Goal: Transaction & Acquisition: Purchase product/service

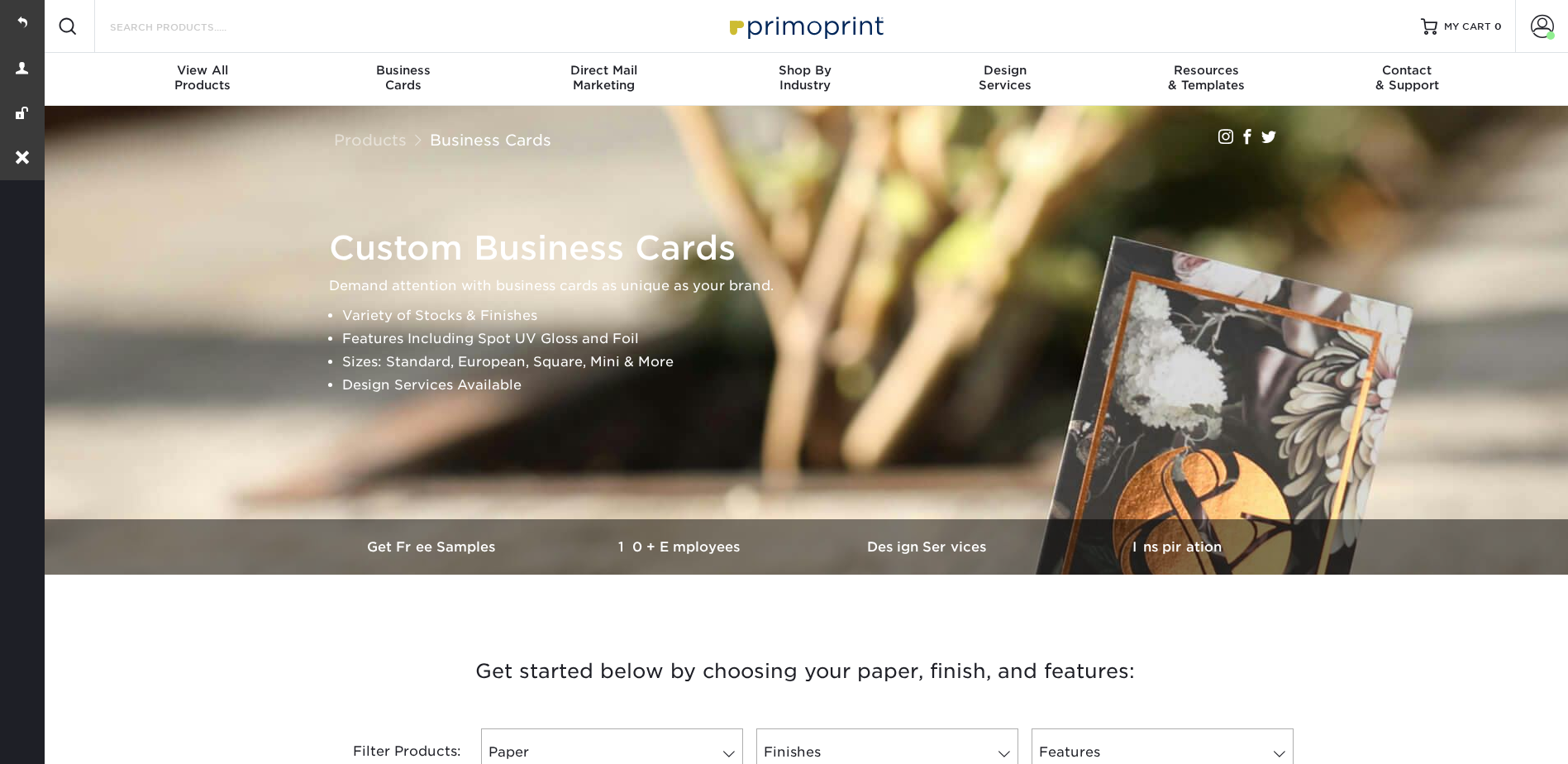
click at [209, 27] on input "Search Products" at bounding box center [189, 26] width 161 height 20
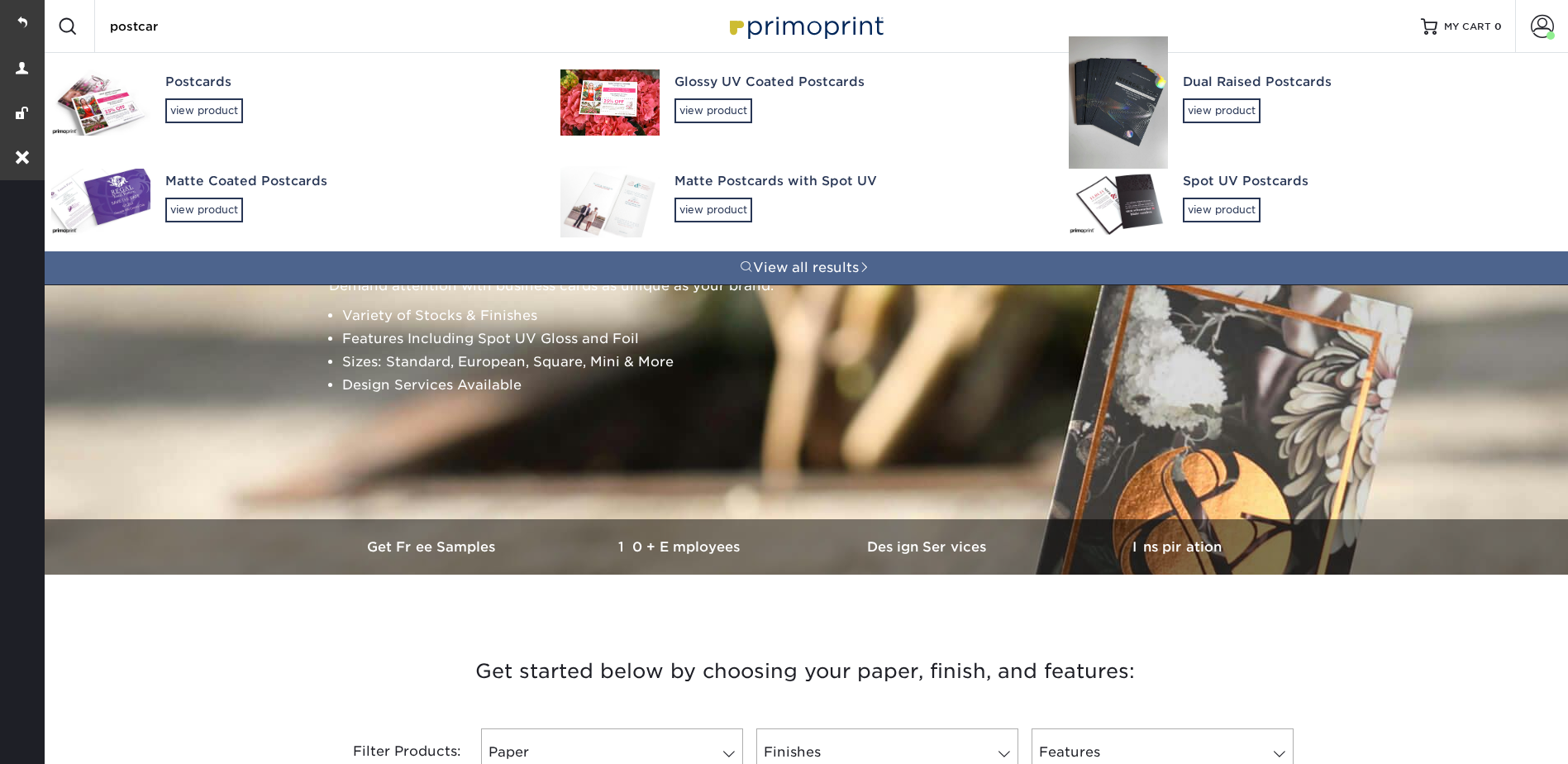
type input "postcar"
click at [215, 93] on div "Postcards view product" at bounding box center [348, 97] width 365 height 91
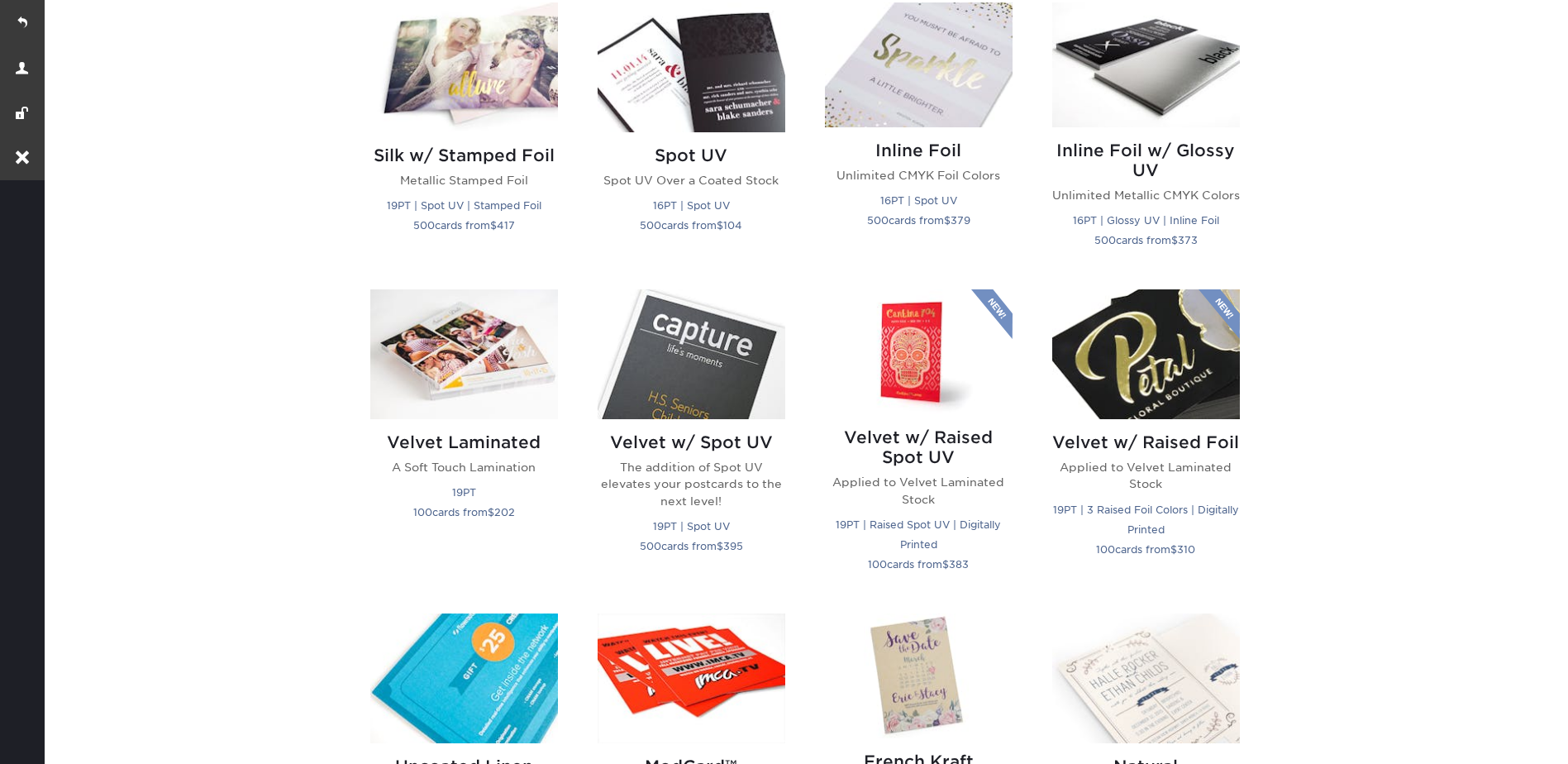
scroll to position [1571, 0]
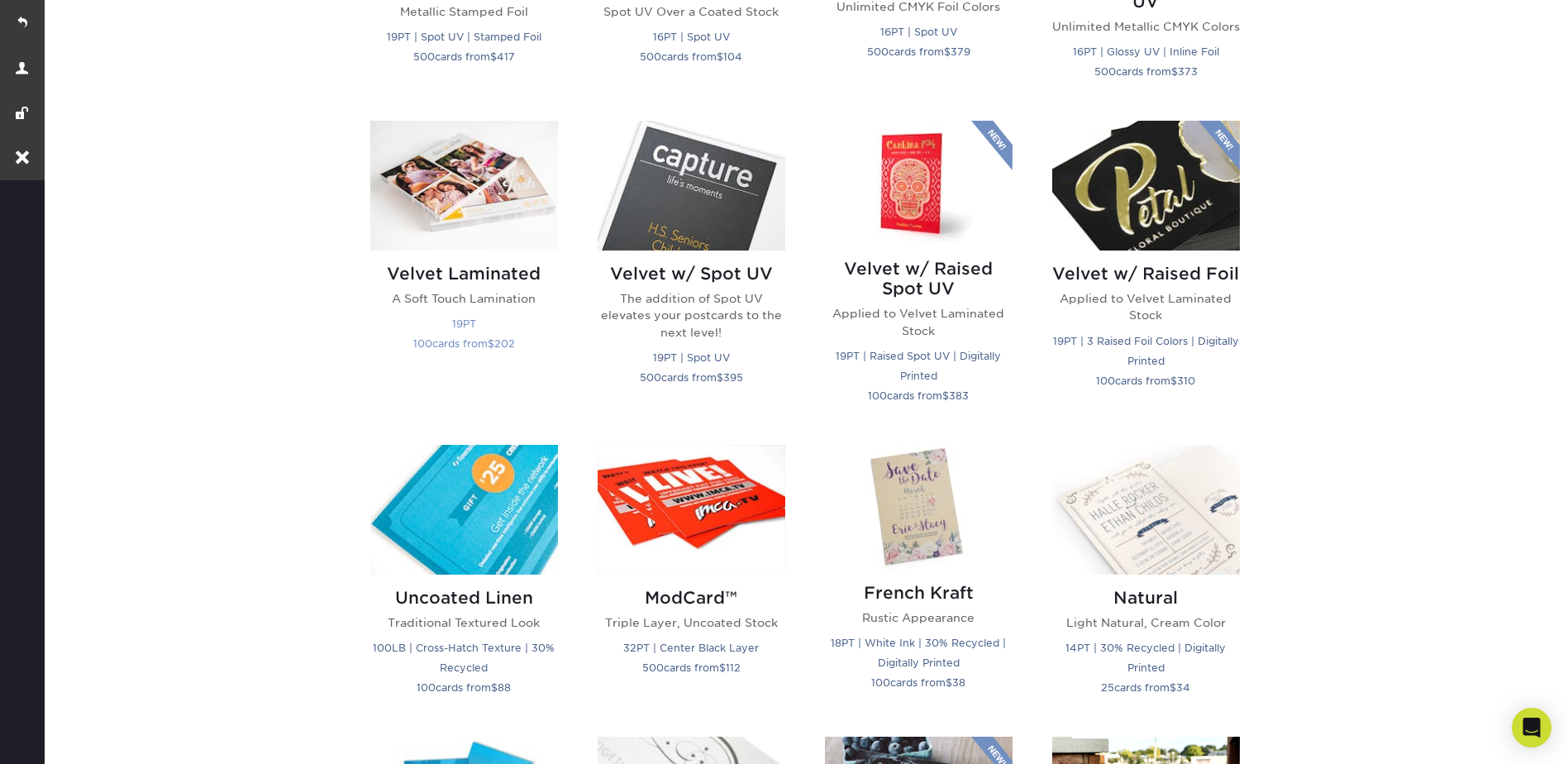
click at [495, 206] on img at bounding box center [465, 185] width 188 height 130
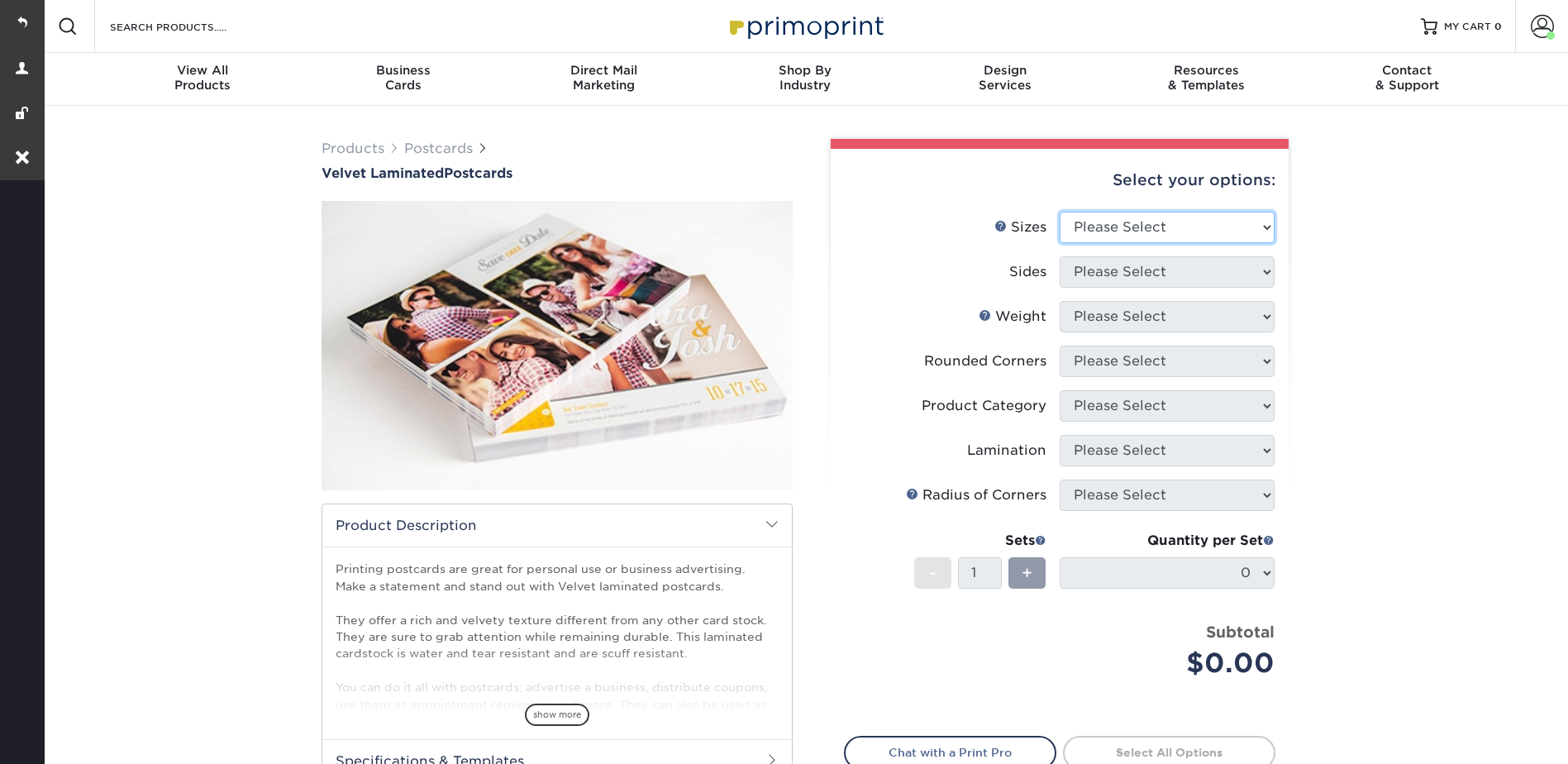
click at [1101, 223] on select "Please Select 2" x 6" 2" x 8" 3" x 5" 3.5" x 3.5" 3.5" x 4" 3.5" x 8.5" 3.67" x…" at bounding box center [1166, 227] width 215 height 31
select select "5.00x7.00"
click at [1059, 211] on select "Please Select 2" x 6" 2" x 8" 3" x 5" 3.5" x 3.5" 3.5" x 4" 3.5" x 8.5" 3.67" x…" at bounding box center [1166, 227] width 215 height 31
click at [1089, 260] on select "Please Select Print Both Sides Print Front Only" at bounding box center [1166, 272] width 215 height 31
select select "13abbda7-1d64-4f25-8bb2-c179b224825d"
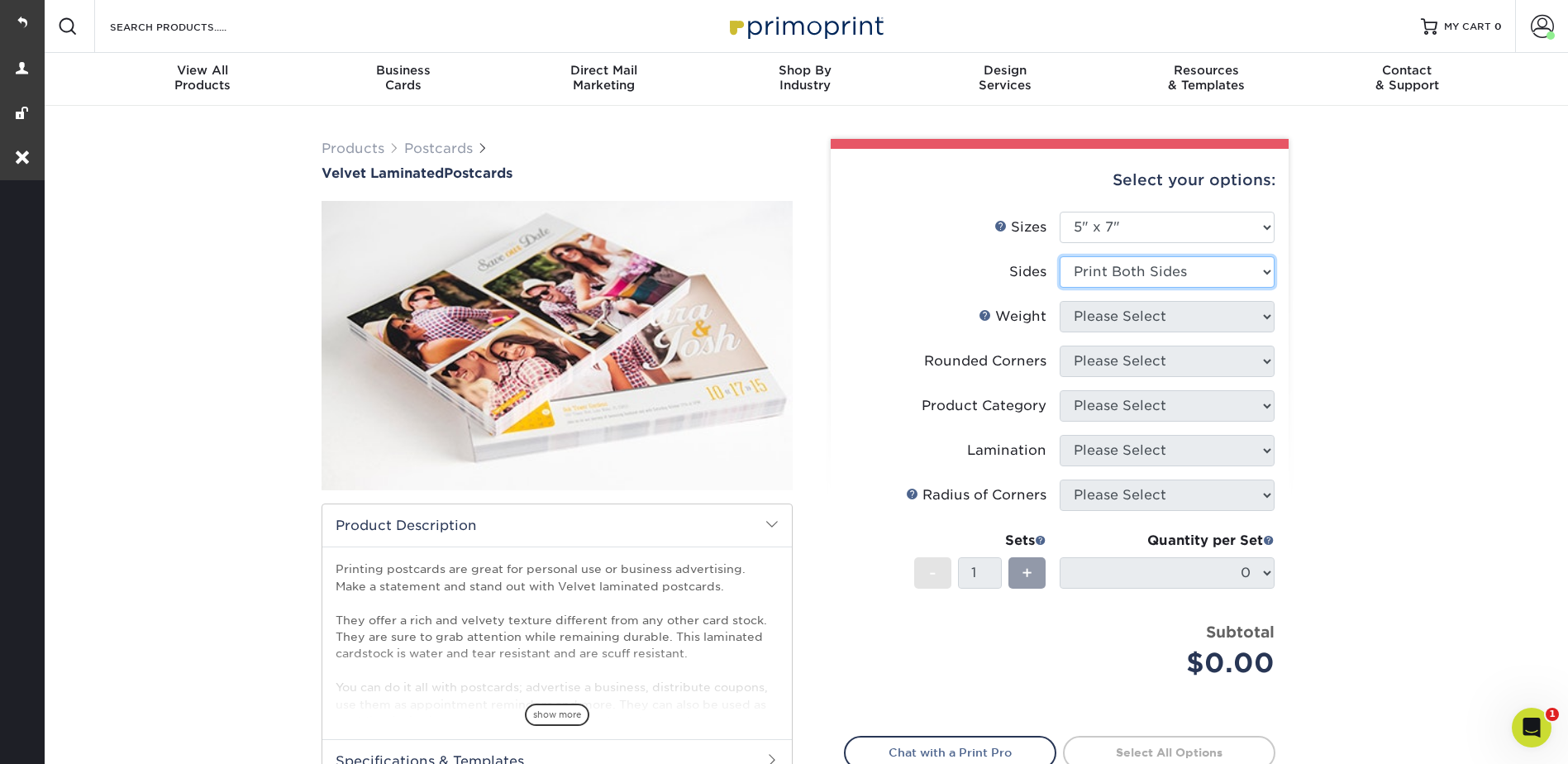
click at [1059, 256] on select "Please Select Print Both Sides Print Front Only" at bounding box center [1166, 272] width 215 height 31
drag, startPoint x: 1093, startPoint y: 305, endPoint x: 1103, endPoint y: 327, distance: 24.2
click at [1093, 305] on select "Please Select 16PT" at bounding box center [1166, 316] width 215 height 31
select select "16PT"
click at [1059, 301] on select "Please Select 16PT" at bounding box center [1166, 316] width 215 height 31
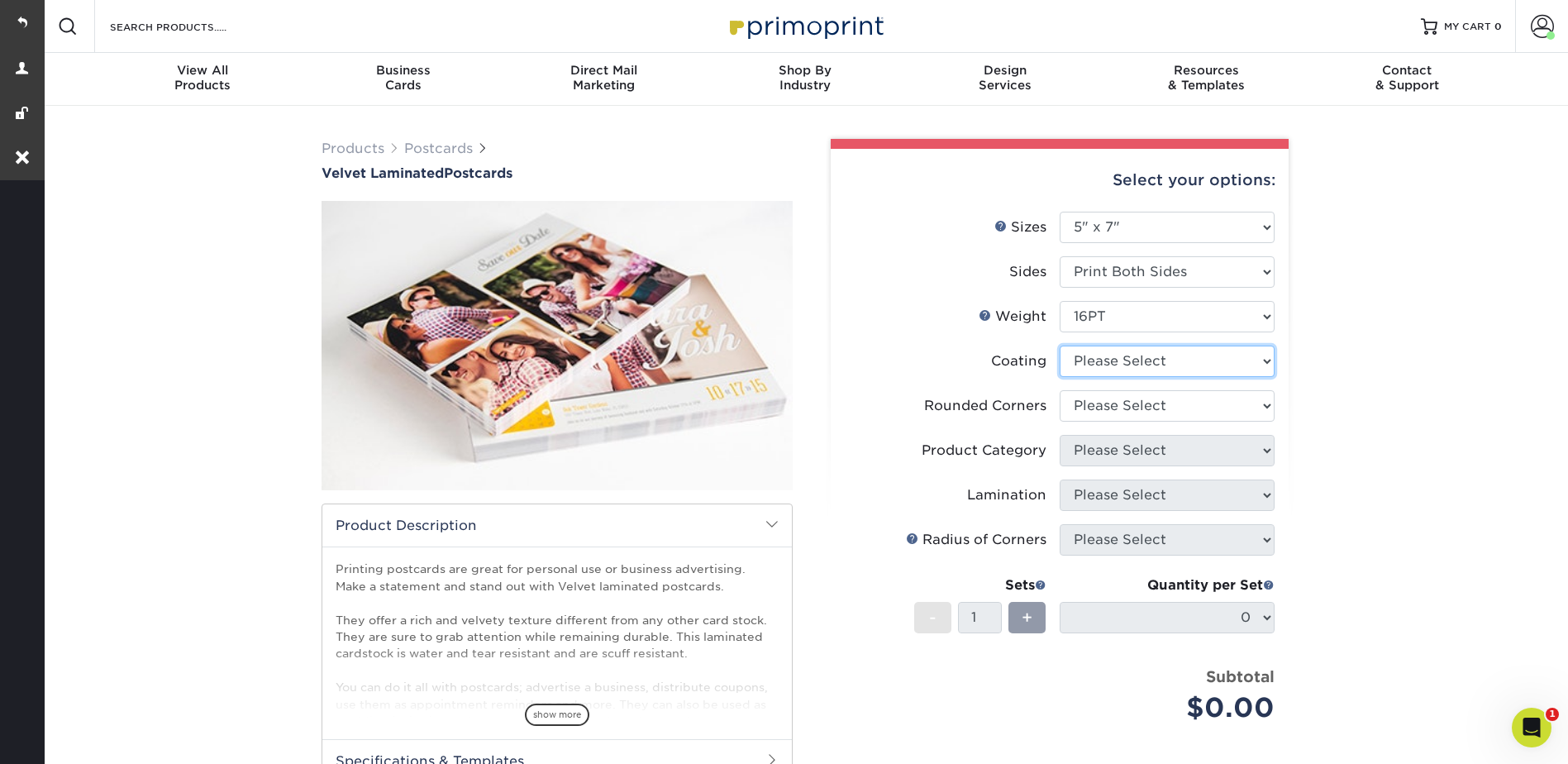
click at [1101, 361] on select at bounding box center [1166, 361] width 215 height 31
select select "3e7618de-abca-4bda-9f97-8b9129e913d8"
click at [1059, 346] on select at bounding box center [1166, 361] width 215 height 31
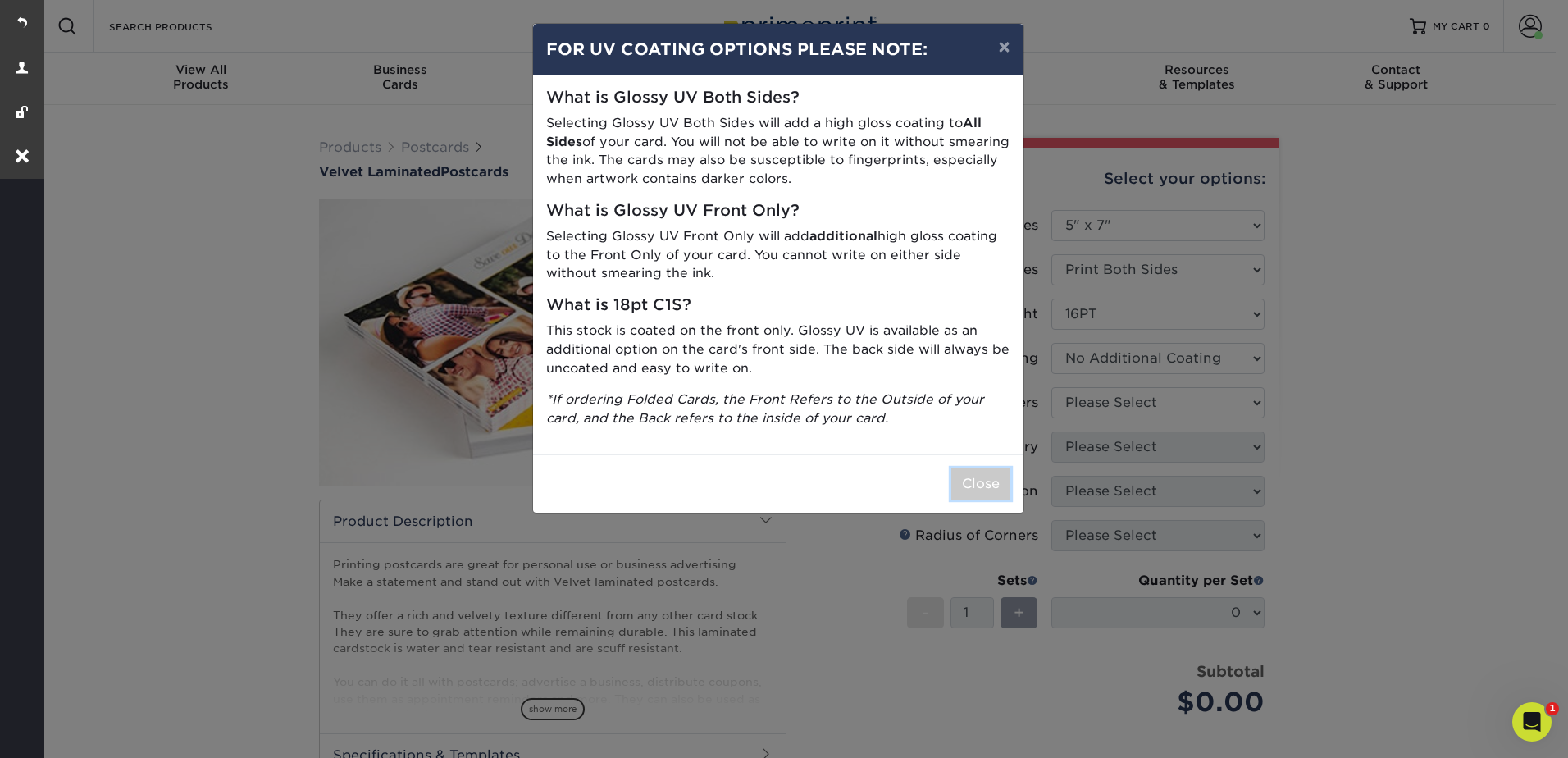
drag, startPoint x: 973, startPoint y: 484, endPoint x: 1032, endPoint y: 447, distance: 69.6
click at [973, 485] on button "Close" at bounding box center [980, 483] width 59 height 31
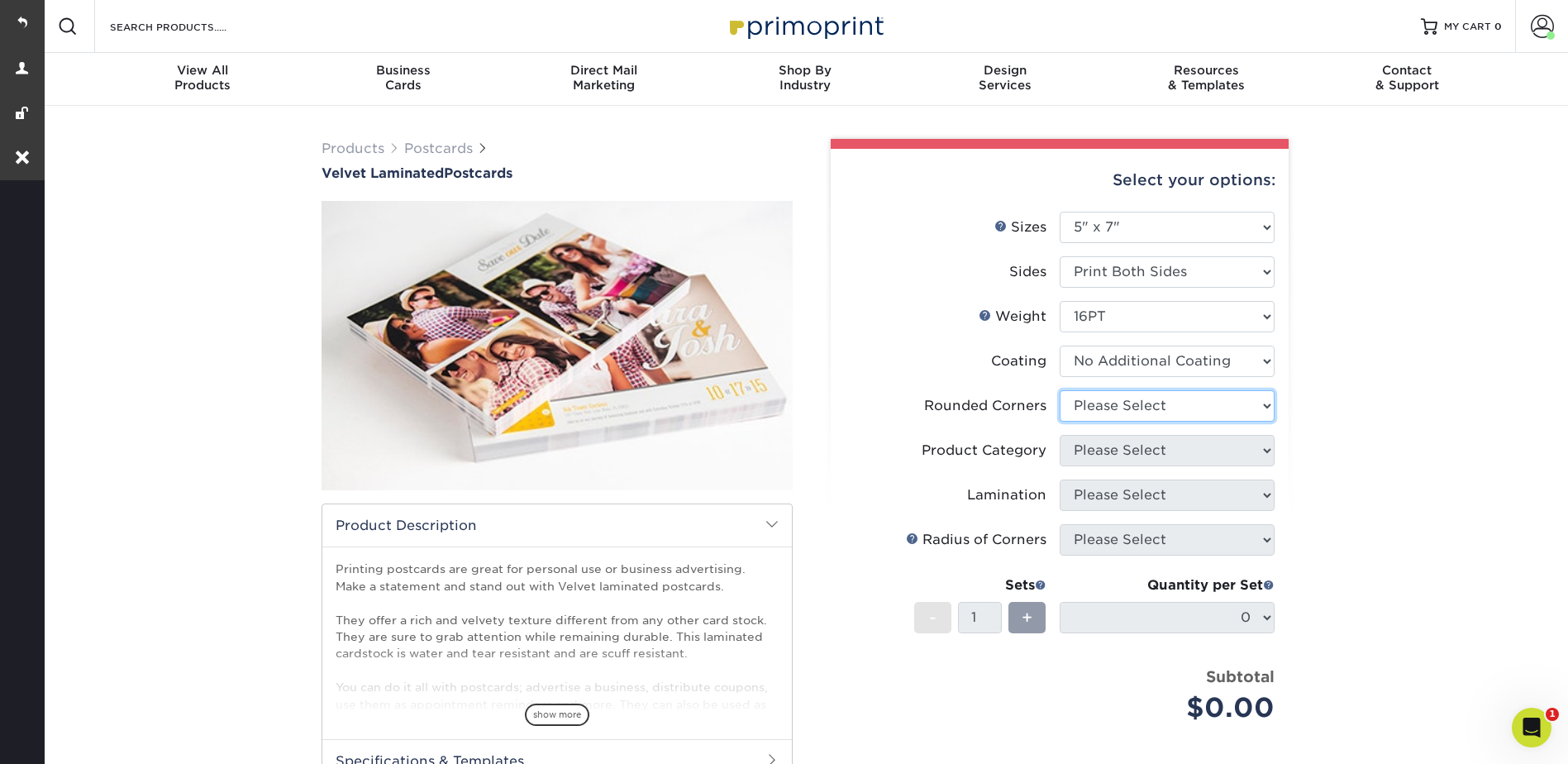
click at [1083, 410] on select "Please Select Yes - Round 4 Corners No" at bounding box center [1166, 406] width 215 height 31
drag, startPoint x: 1083, startPoint y: 409, endPoint x: 1084, endPoint y: 399, distance: 10.0
click at [1083, 409] on select "Please Select Yes - Round 4 Corners No" at bounding box center [1166, 406] width 215 height 31
click at [1088, 398] on select "Please Select Yes - Round 4 Corners No" at bounding box center [1166, 406] width 215 height 31
select select "7672df9e-0e0a-464d-8e1f-920c575e4da3"
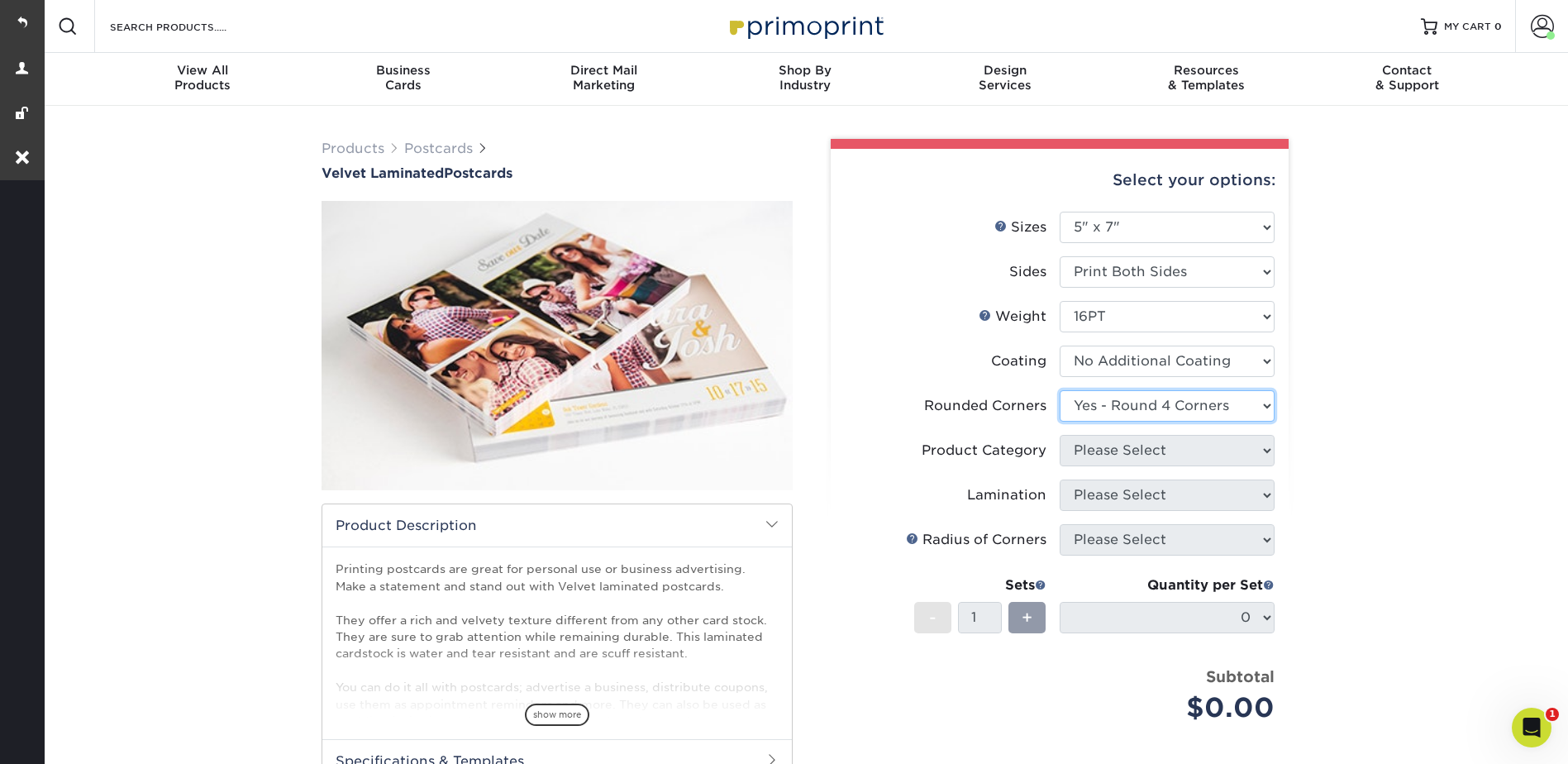
click at [1059, 391] on select "Please Select Yes - Round 4 Corners No" at bounding box center [1166, 406] width 215 height 31
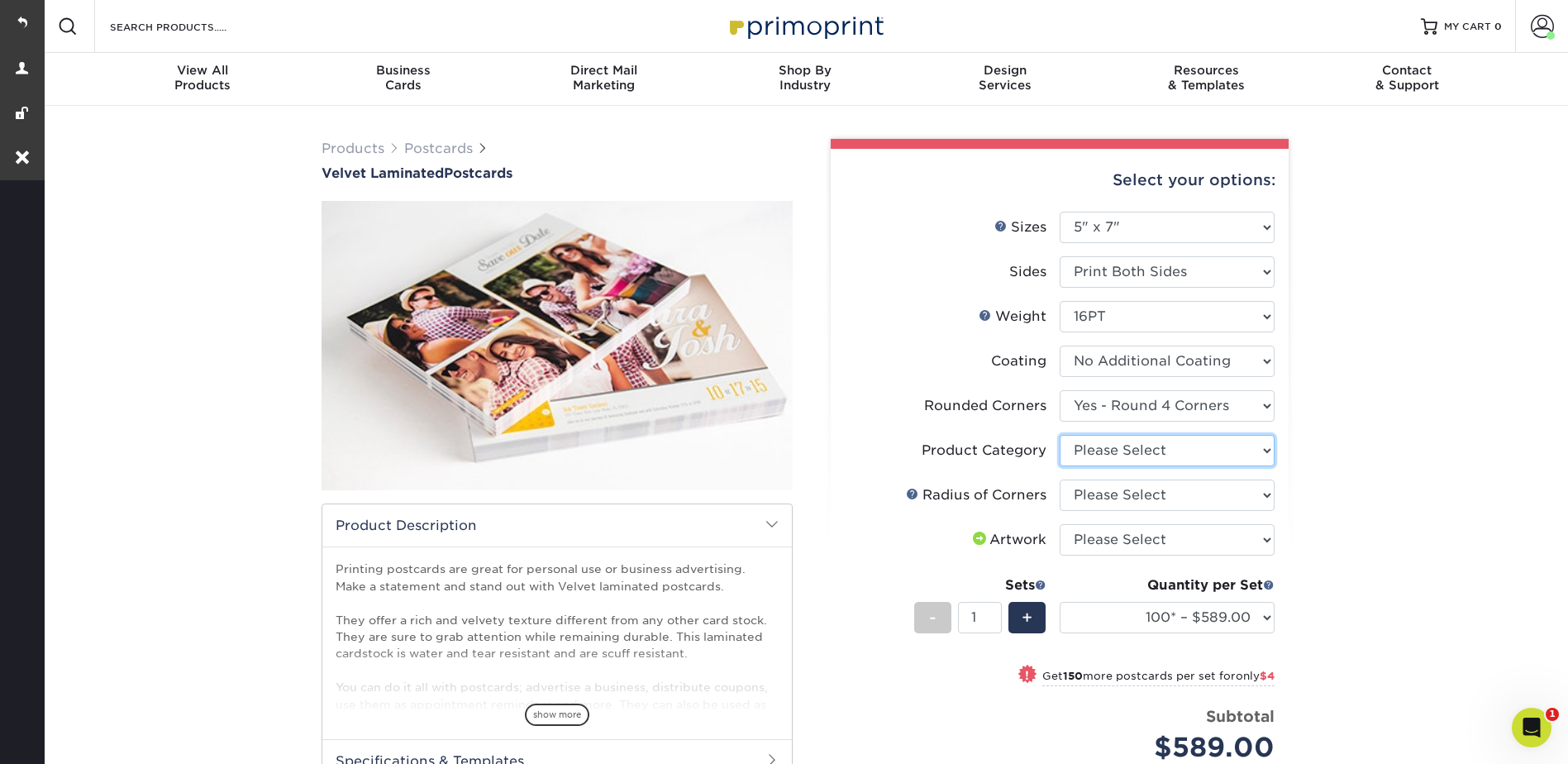
click at [1120, 439] on select "Please Select Postcards" at bounding box center [1166, 450] width 215 height 31
select select "9b7272e0-d6c8-4c3c-8e97-d3a1bcdab858"
click at [1059, 435] on select "Please Select Postcards" at bounding box center [1166, 450] width 215 height 31
click at [1118, 496] on select "Please Select Rounded 1/8" Rounded 1/4"" at bounding box center [1166, 495] width 215 height 31
select select "479fbfe7-6a0c-4895-8c9a-81739b7486c9"
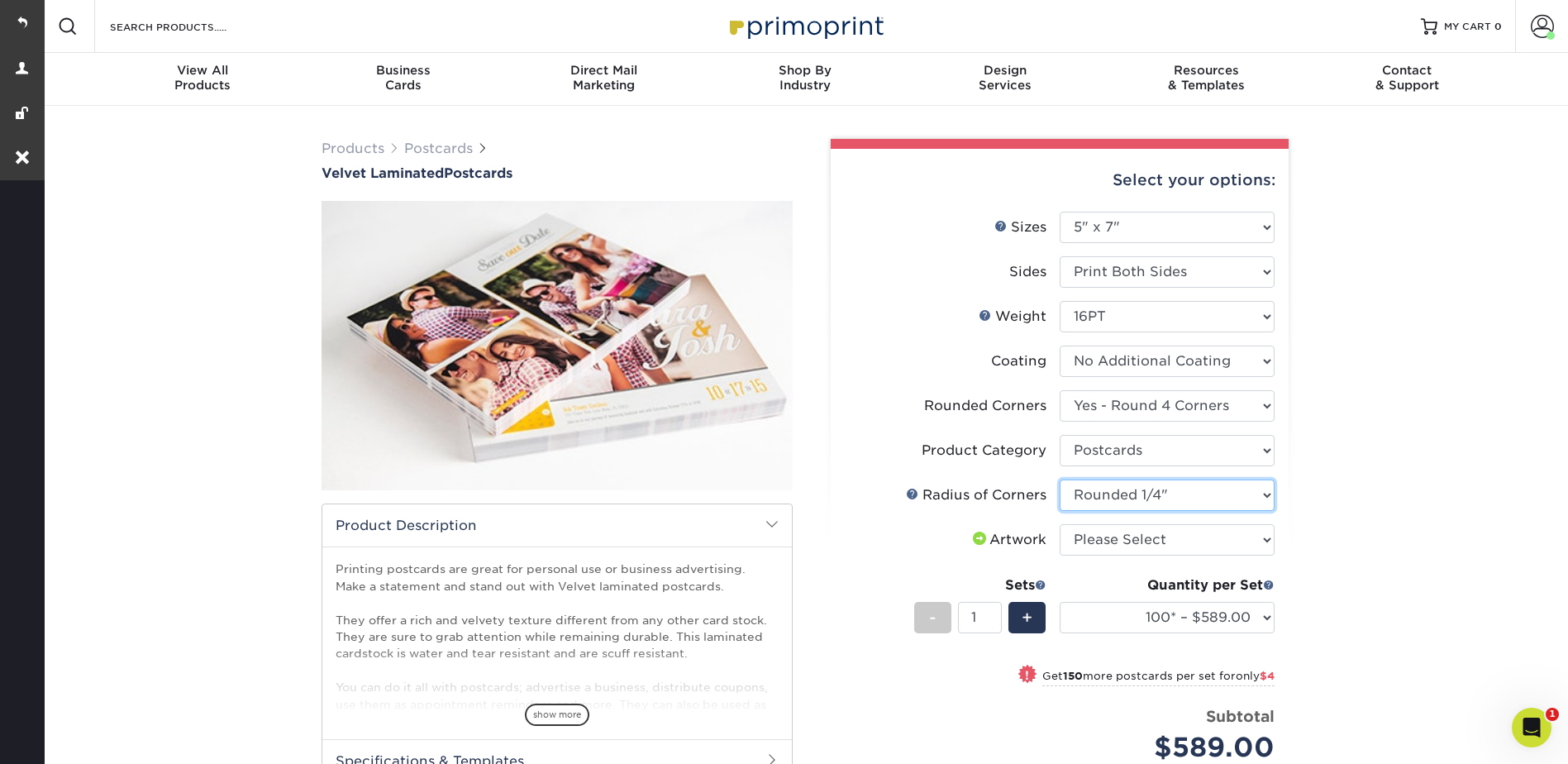
click at [1059, 479] on select "Please Select Rounded 1/8" Rounded 1/4"" at bounding box center [1166, 495] width 215 height 31
drag, startPoint x: 1111, startPoint y: 543, endPoint x: 1115, endPoint y: 558, distance: 15.5
click at [1111, 543] on select "Please Select I will upload files I need a design - $150" at bounding box center [1166, 540] width 215 height 31
select select "upload"
click at [1059, 524] on select "Please Select I will upload files I need a design - $150" at bounding box center [1166, 540] width 215 height 31
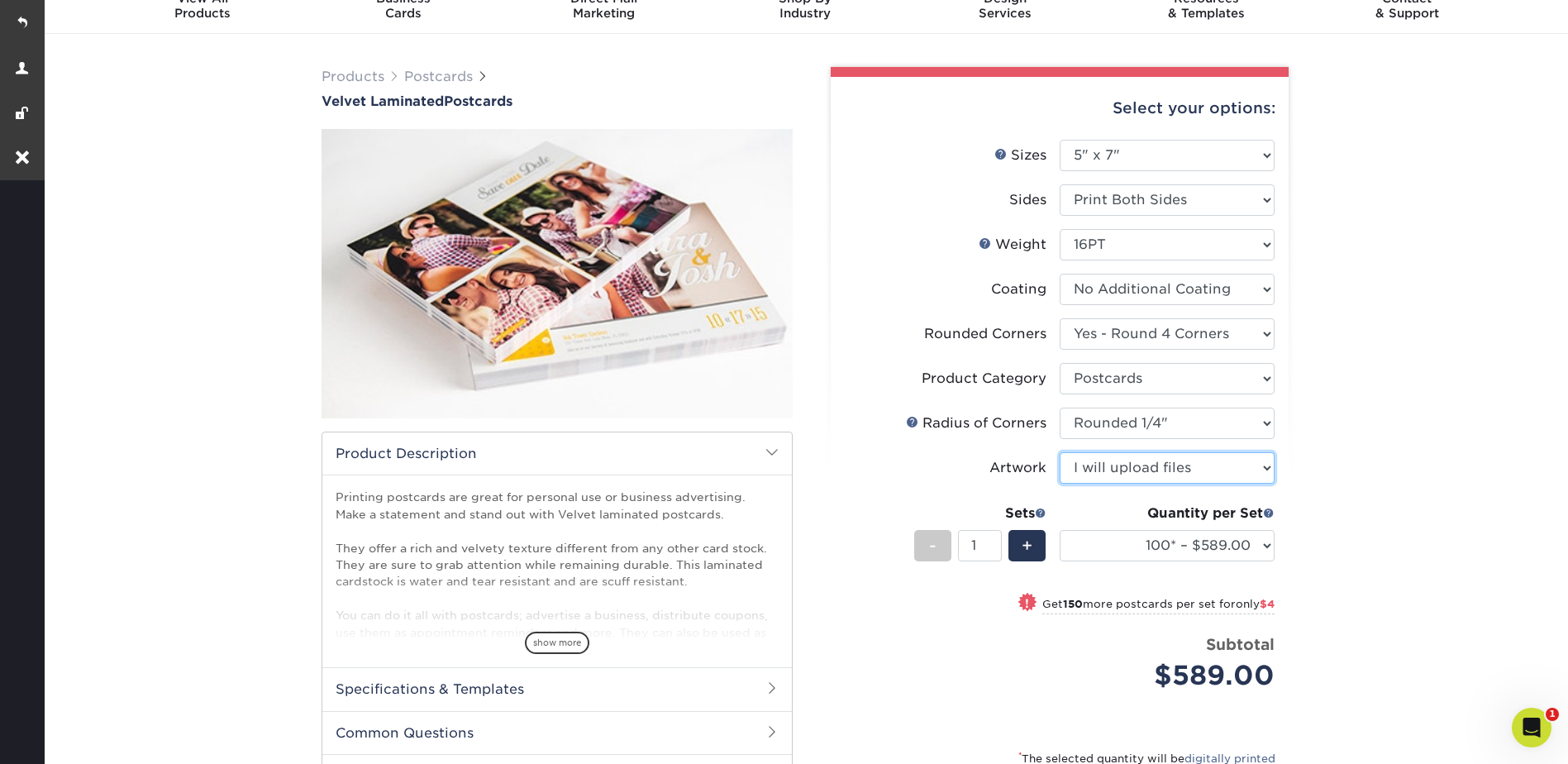
scroll to position [166, 0]
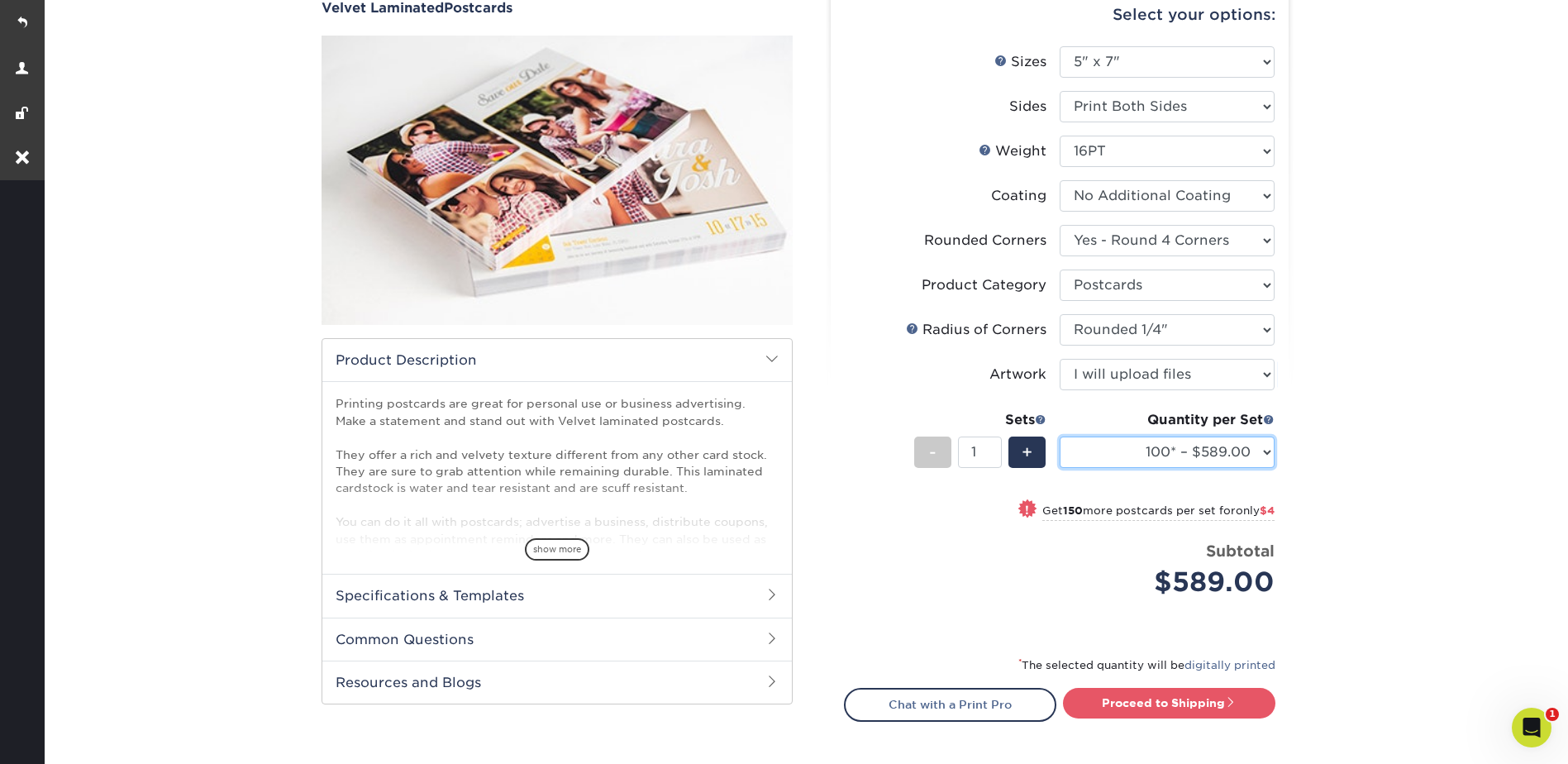
click at [1128, 457] on select "100* – $589.00 250* – $593.00 500 – $629.00 1000 – $810.00 2500 – $1632.00 5000…" at bounding box center [1166, 452] width 215 height 31
select select "500 – $629.00"
click at [1059, 436] on select "100* – $589.00 250* – $593.00 500 – $629.00 1000 – $810.00 2500 – $1632.00 5000…" at bounding box center [1166, 452] width 215 height 31
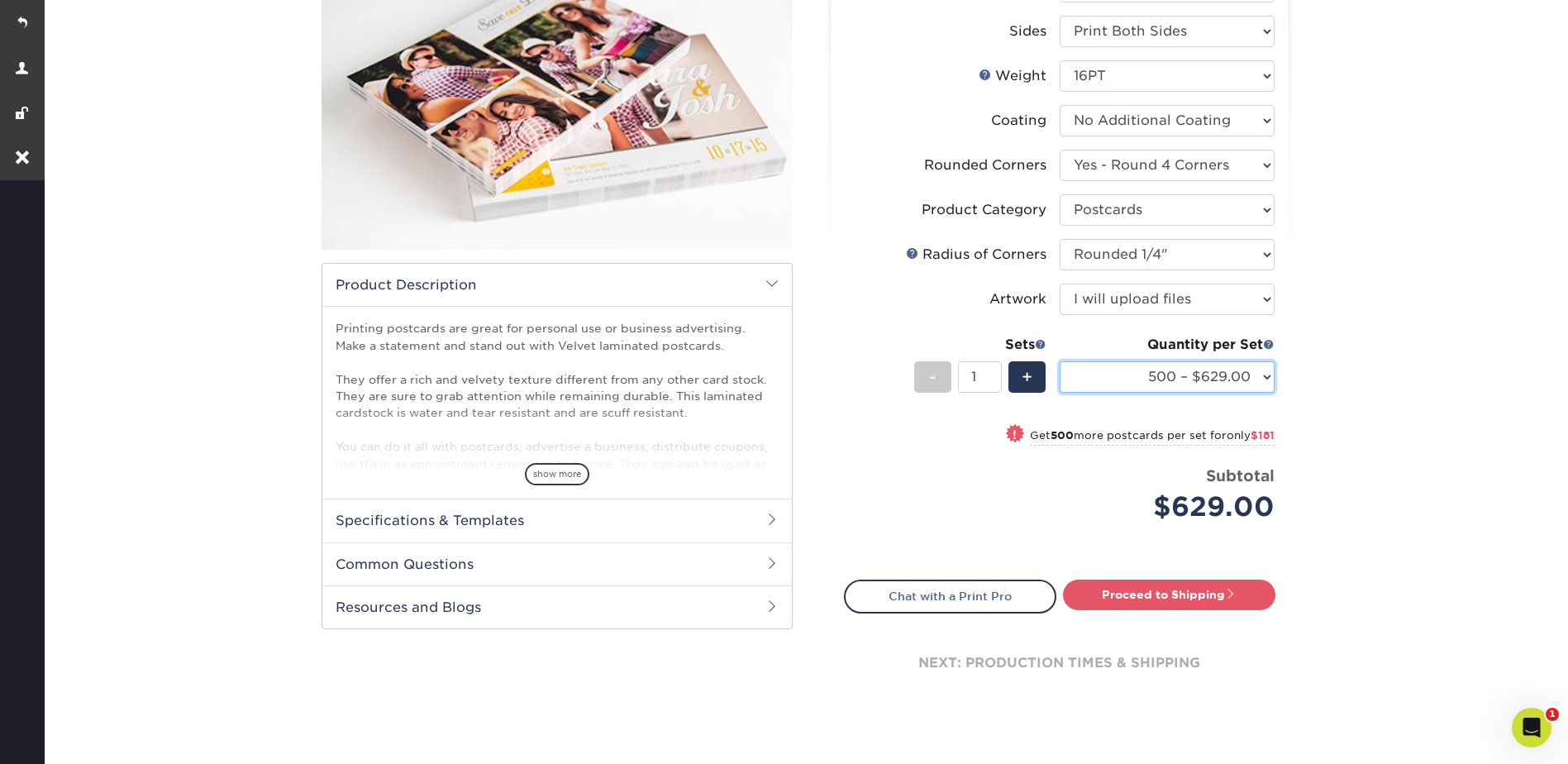
scroll to position [0, 0]
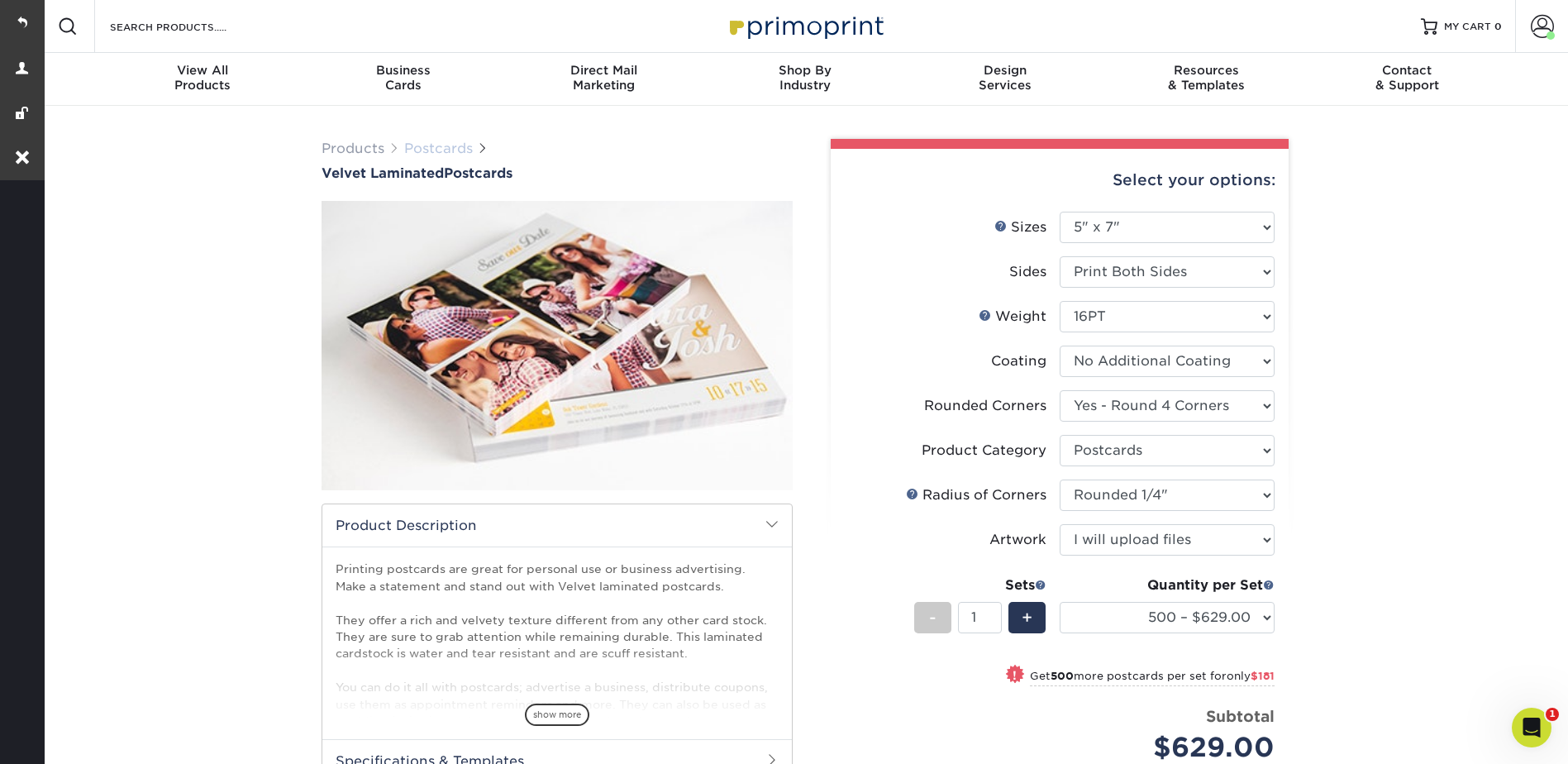
click at [440, 145] on link "Postcards" at bounding box center [439, 148] width 69 height 16
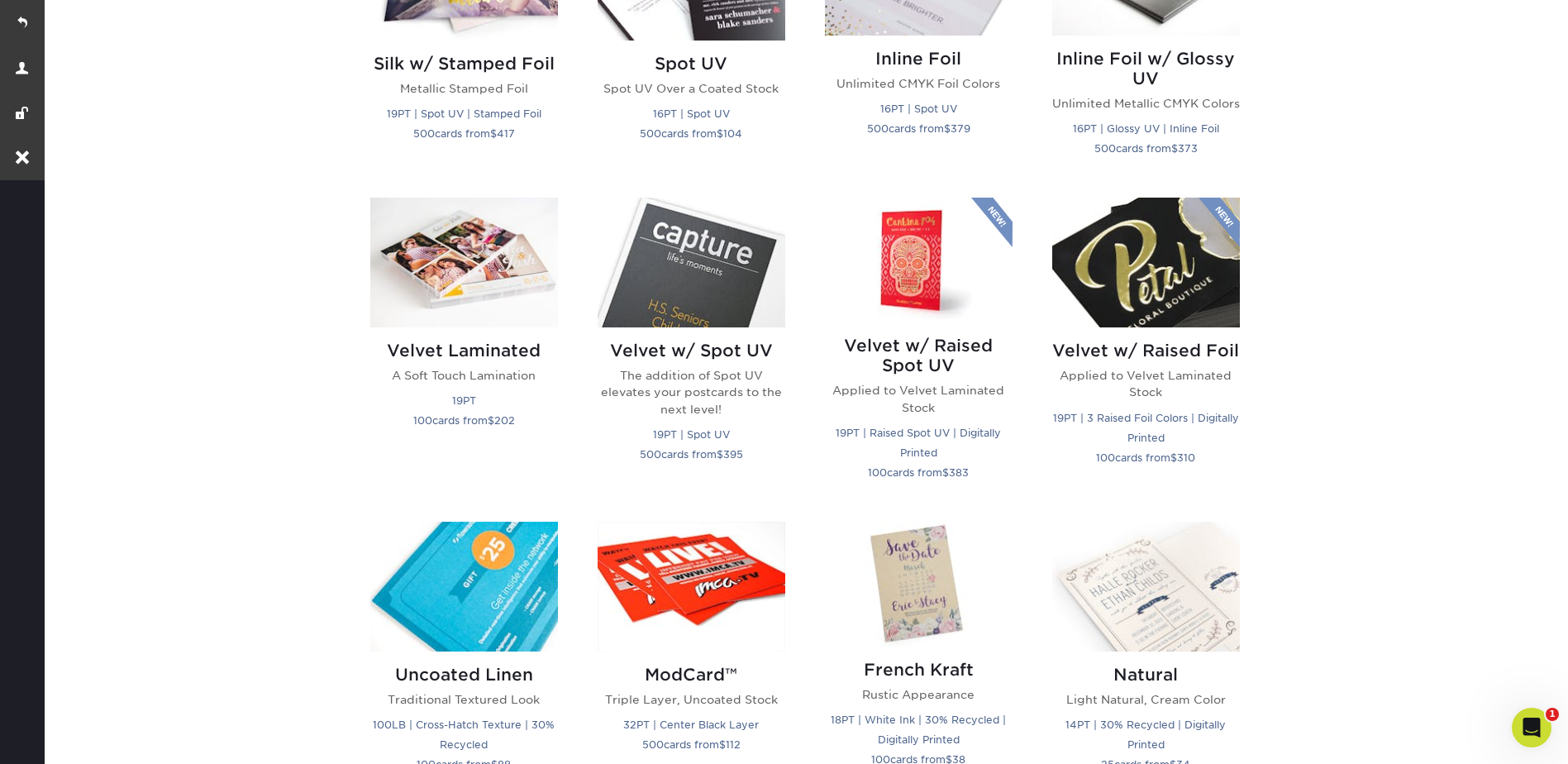
scroll to position [1488, 0]
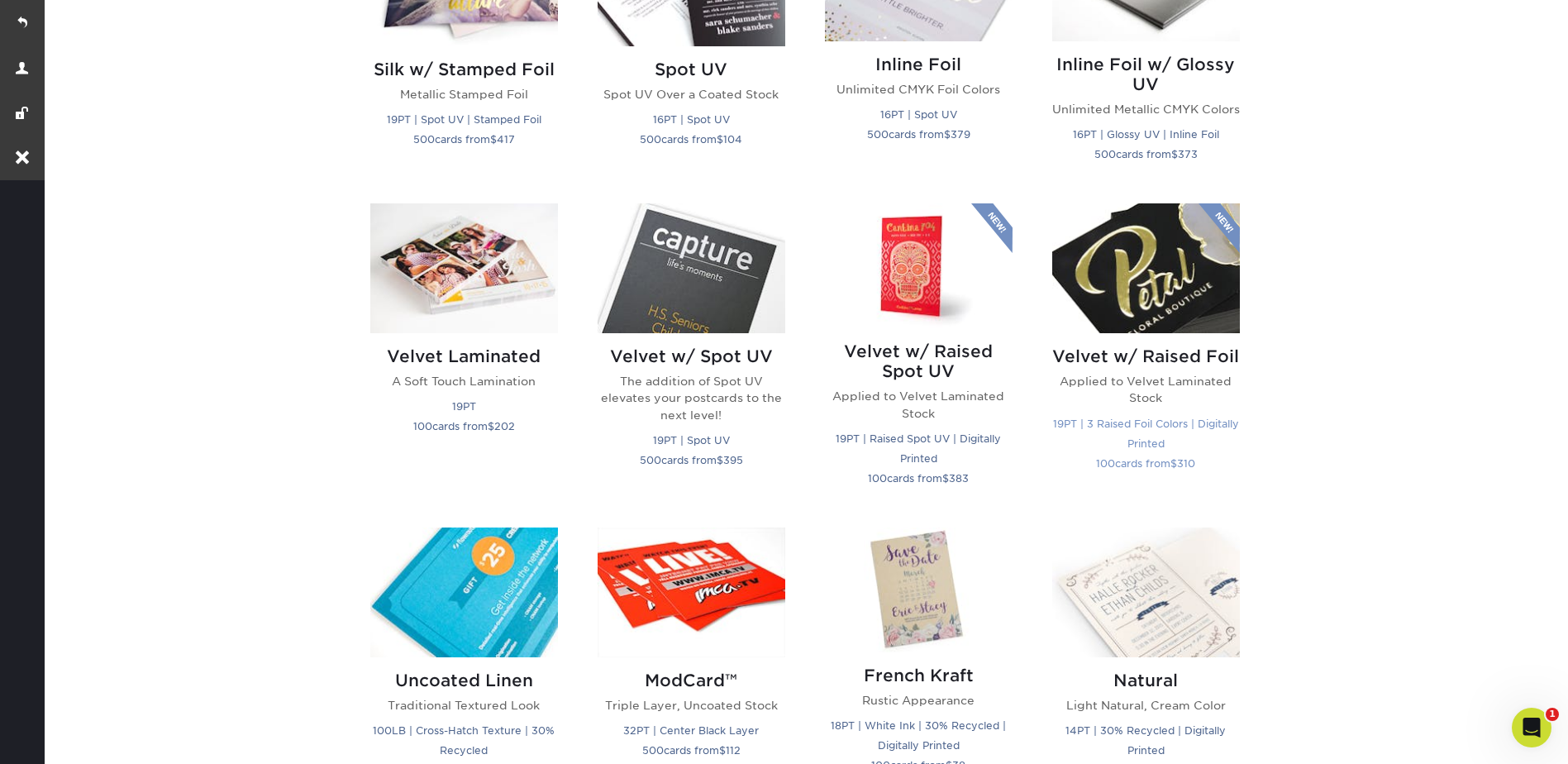
click at [1139, 287] on img at bounding box center [1146, 268] width 188 height 130
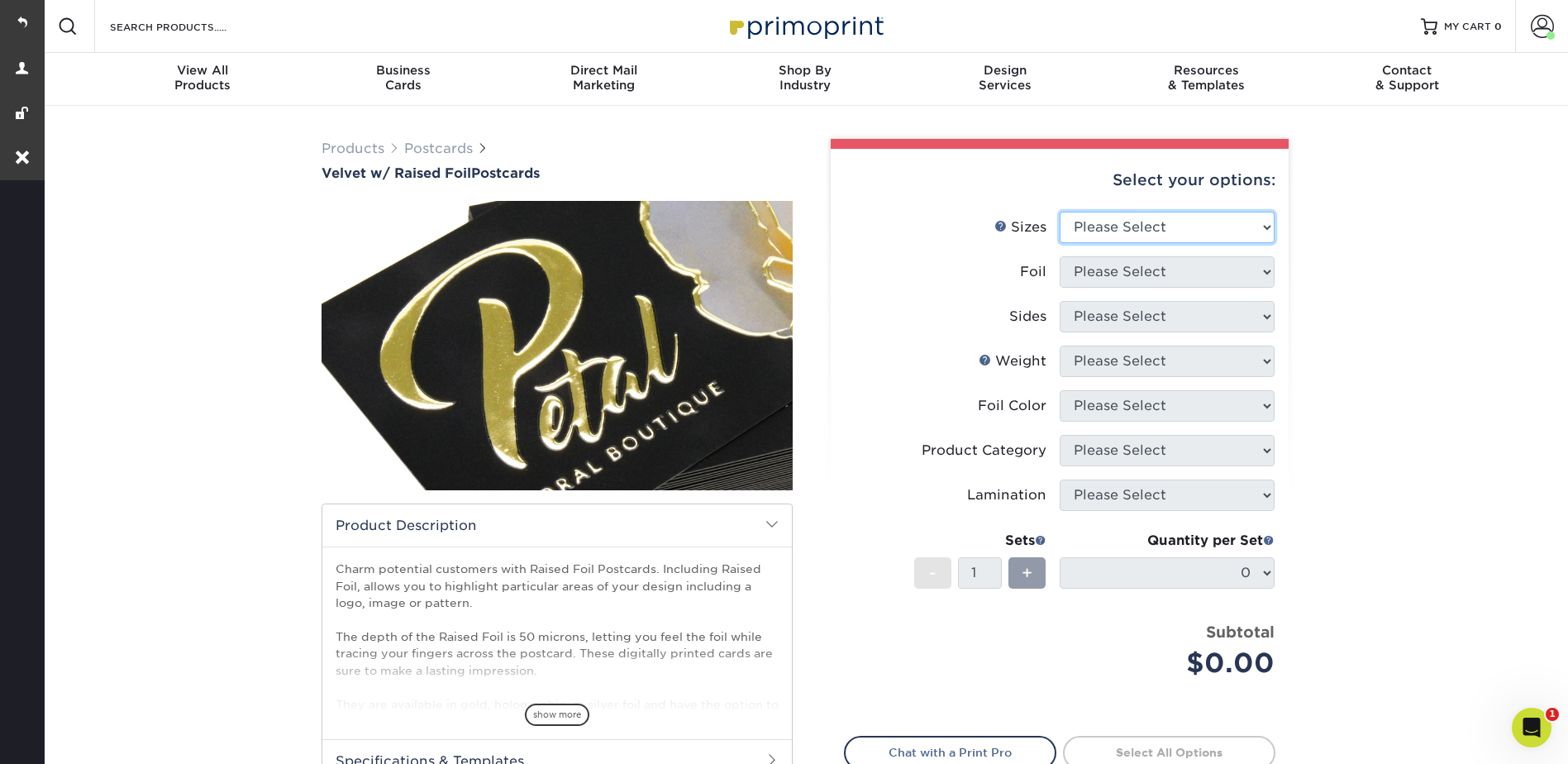
click at [1121, 221] on select "Please Select 4" x 6" 5" x 7"" at bounding box center [1166, 227] width 215 height 31
select select "5.00x7.00"
click at [1059, 211] on select "Please Select 4" x 6" 5" x 7"" at bounding box center [1166, 227] width 215 height 31
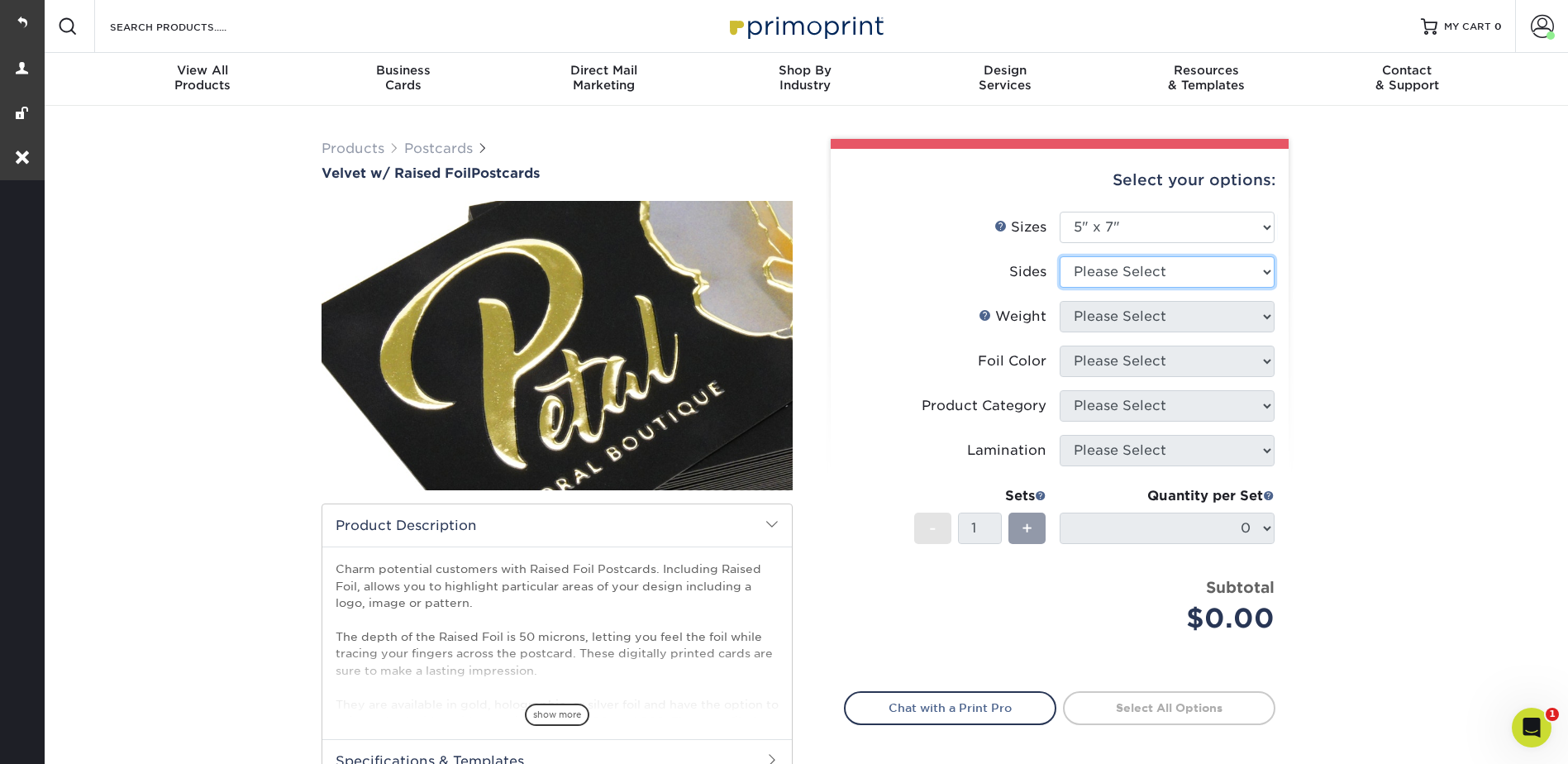
click at [1115, 267] on select "Please Select Print Both Sides - Foil Both Sides Print Both Sides - Foil Front …" at bounding box center [1166, 272] width 215 height 31
select select "34527644-b4fd-4ffb-9092-1318eefcd9d9"
click at [1059, 256] on select "Please Select Print Both Sides - Foil Both Sides Print Both Sides - Foil Front …" at bounding box center [1166, 272] width 215 height 31
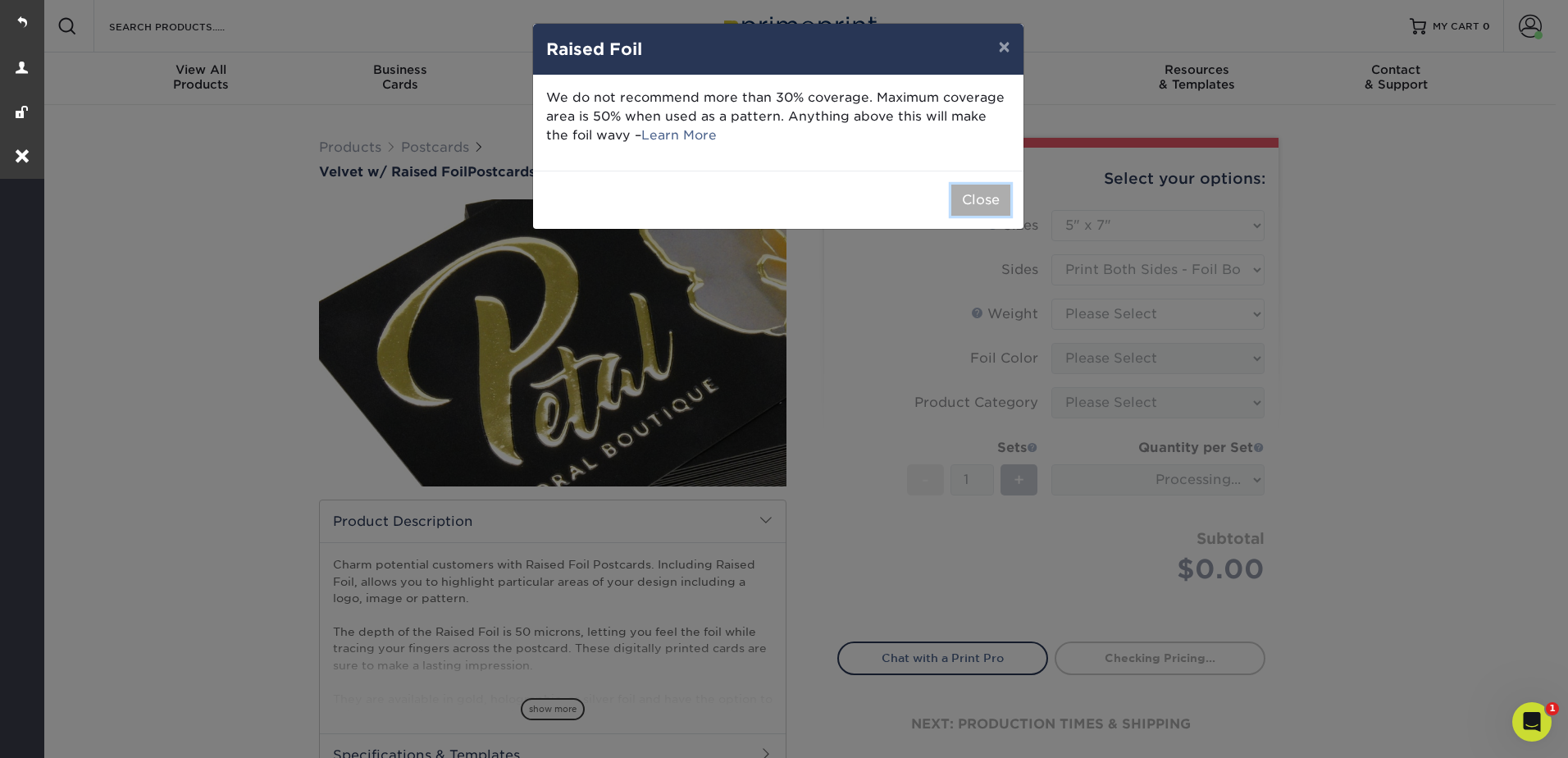
click at [973, 194] on button "Close" at bounding box center [980, 200] width 59 height 31
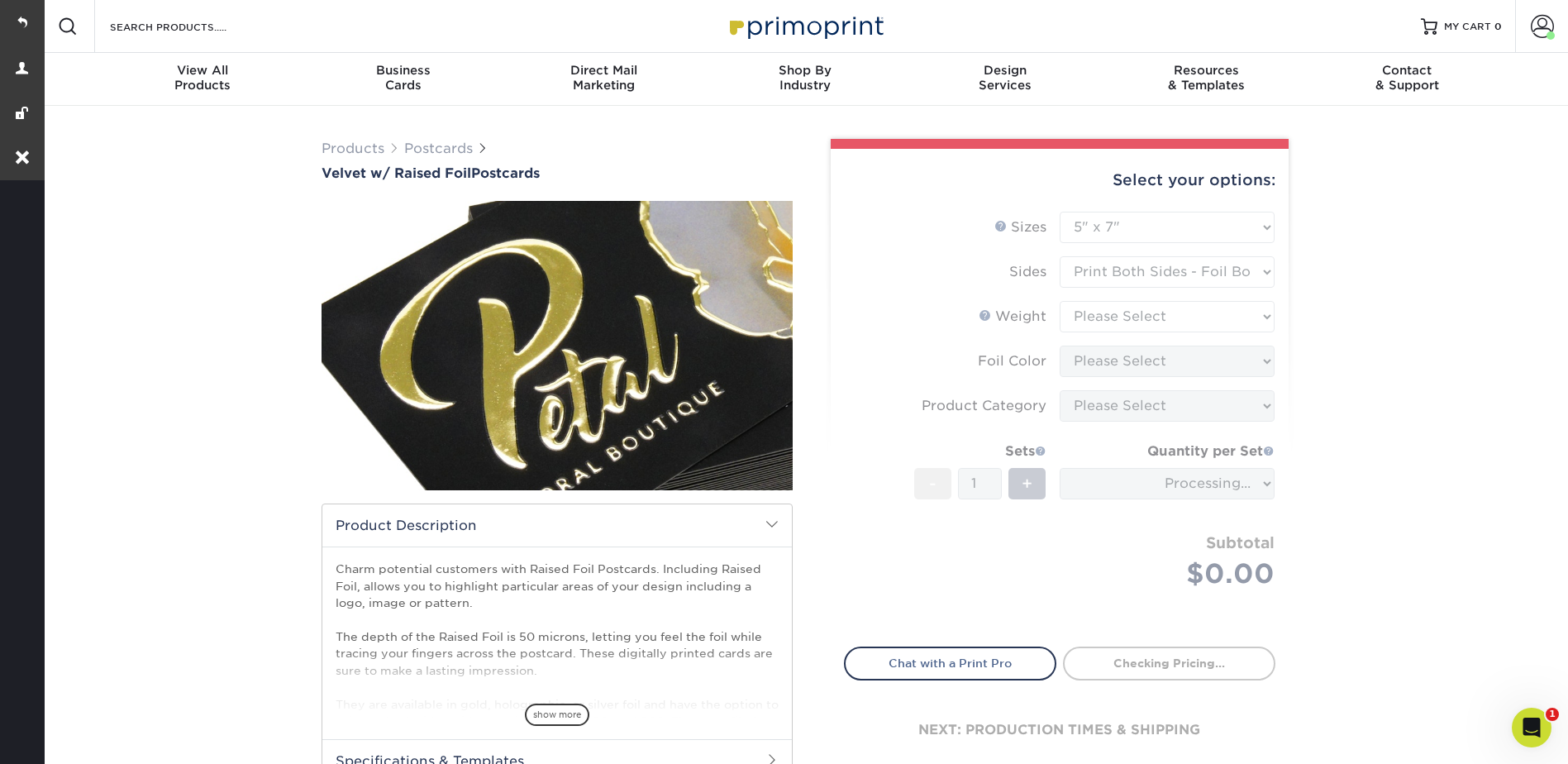
click at [1104, 317] on form "Sizes Help Sizes Please Select 4" x 6" 5" x 7" Foil Please Select" at bounding box center [1059, 419] width 431 height 416
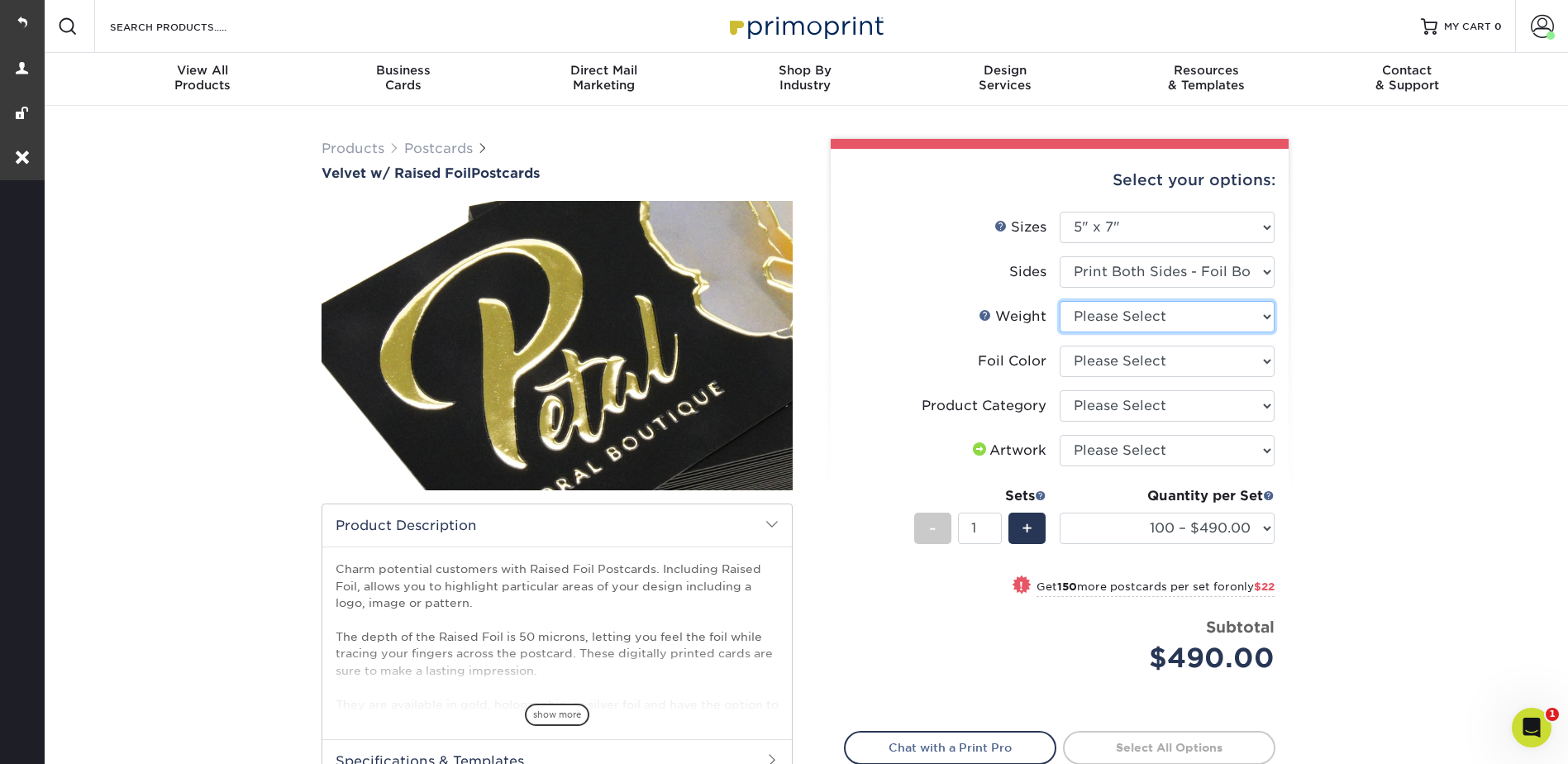
click at [1096, 315] on select "Please Select 16PT" at bounding box center [1166, 316] width 215 height 31
select select "16PT"
click at [1059, 301] on select "Please Select 16PT" at bounding box center [1166, 316] width 215 height 31
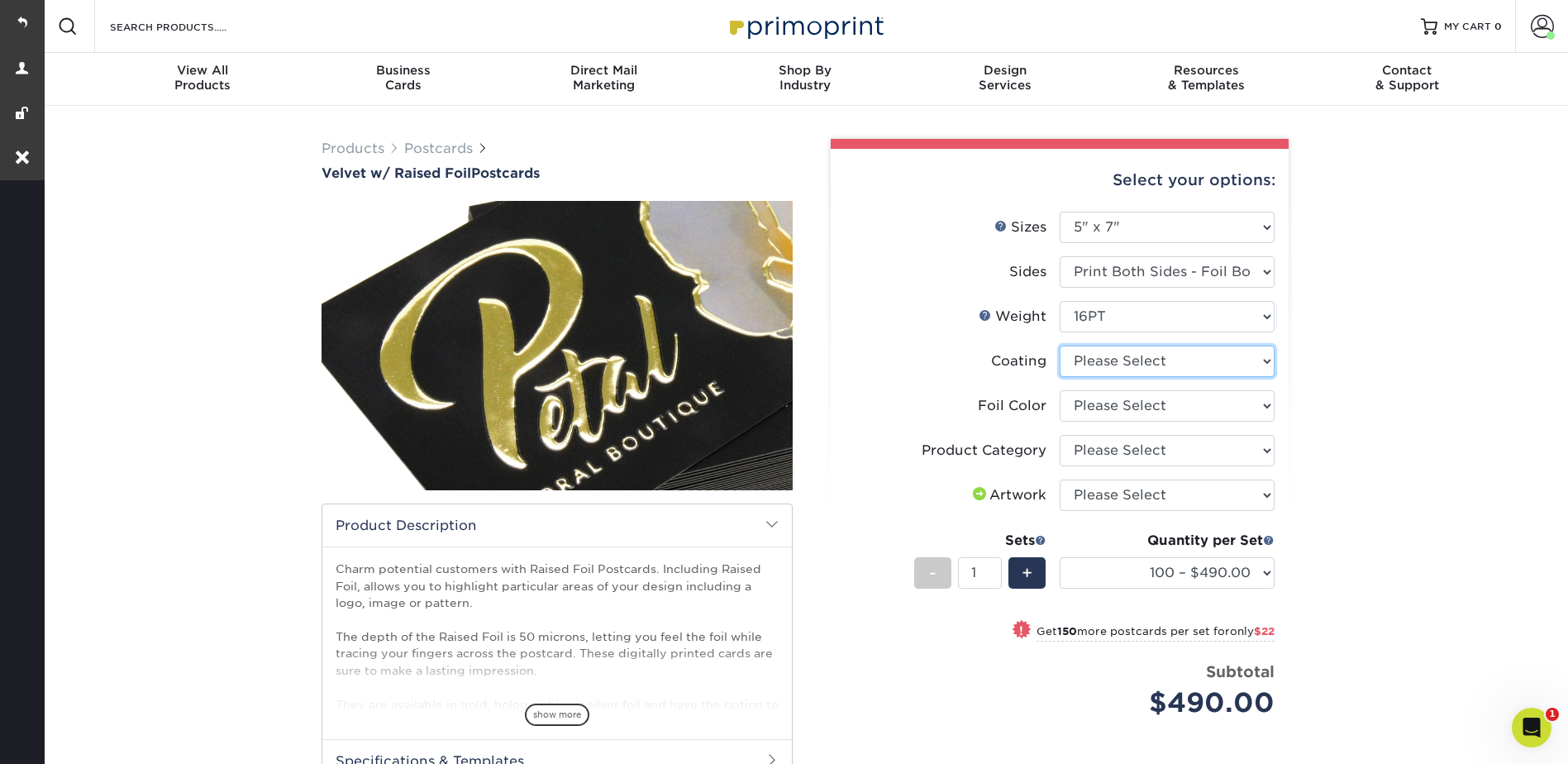
click at [1090, 357] on select at bounding box center [1166, 361] width 215 height 31
select select "3e7618de-abca-4bda-9f97-8b9129e913d8"
click at [1059, 346] on select at bounding box center [1166, 361] width 215 height 31
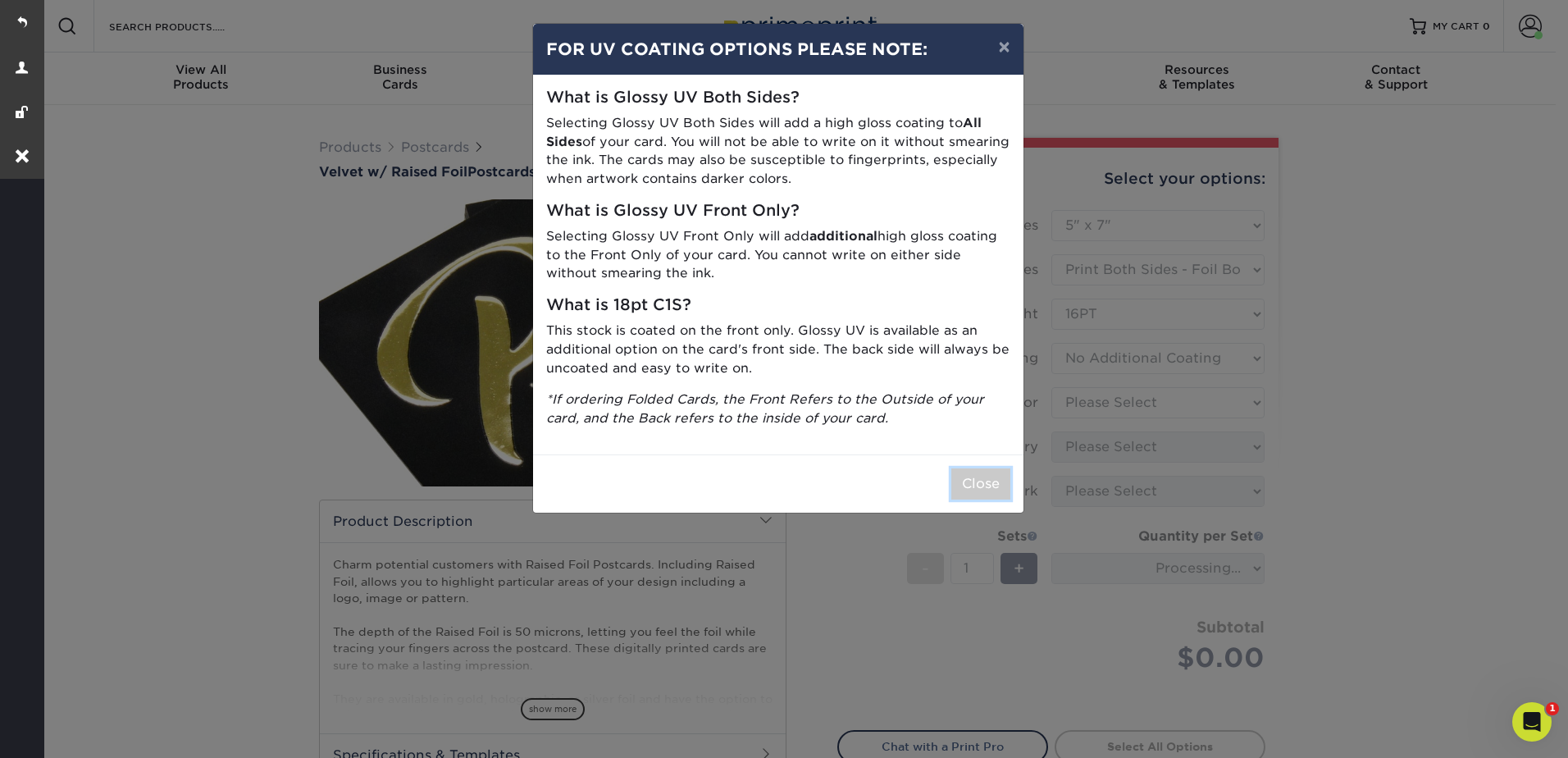
click at [972, 483] on button "Close" at bounding box center [980, 483] width 59 height 31
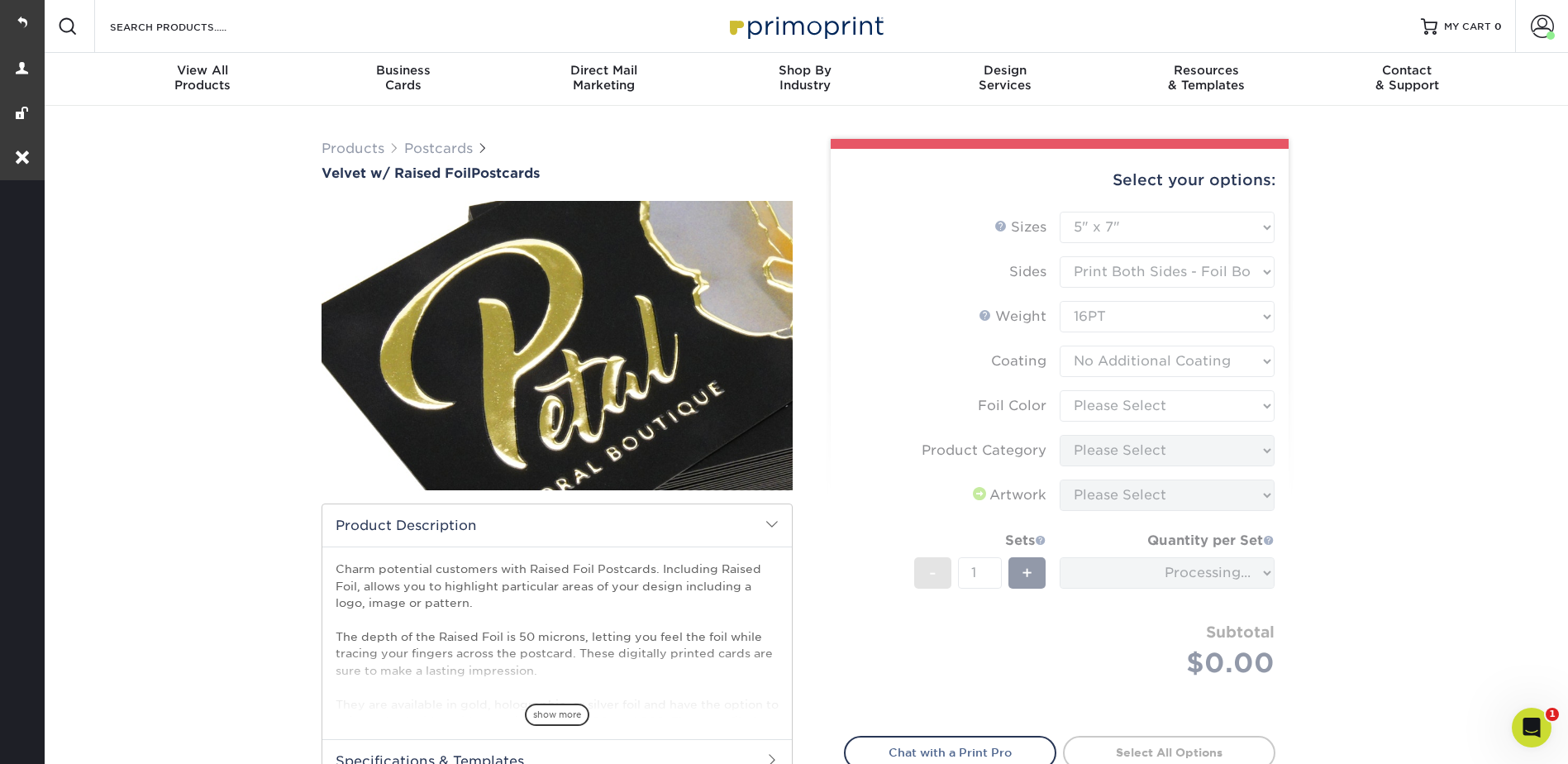
click at [1090, 400] on form "Sizes Help Sizes Please Select 4" x 6" 5" x 7" Foil Please Select" at bounding box center [1059, 464] width 431 height 505
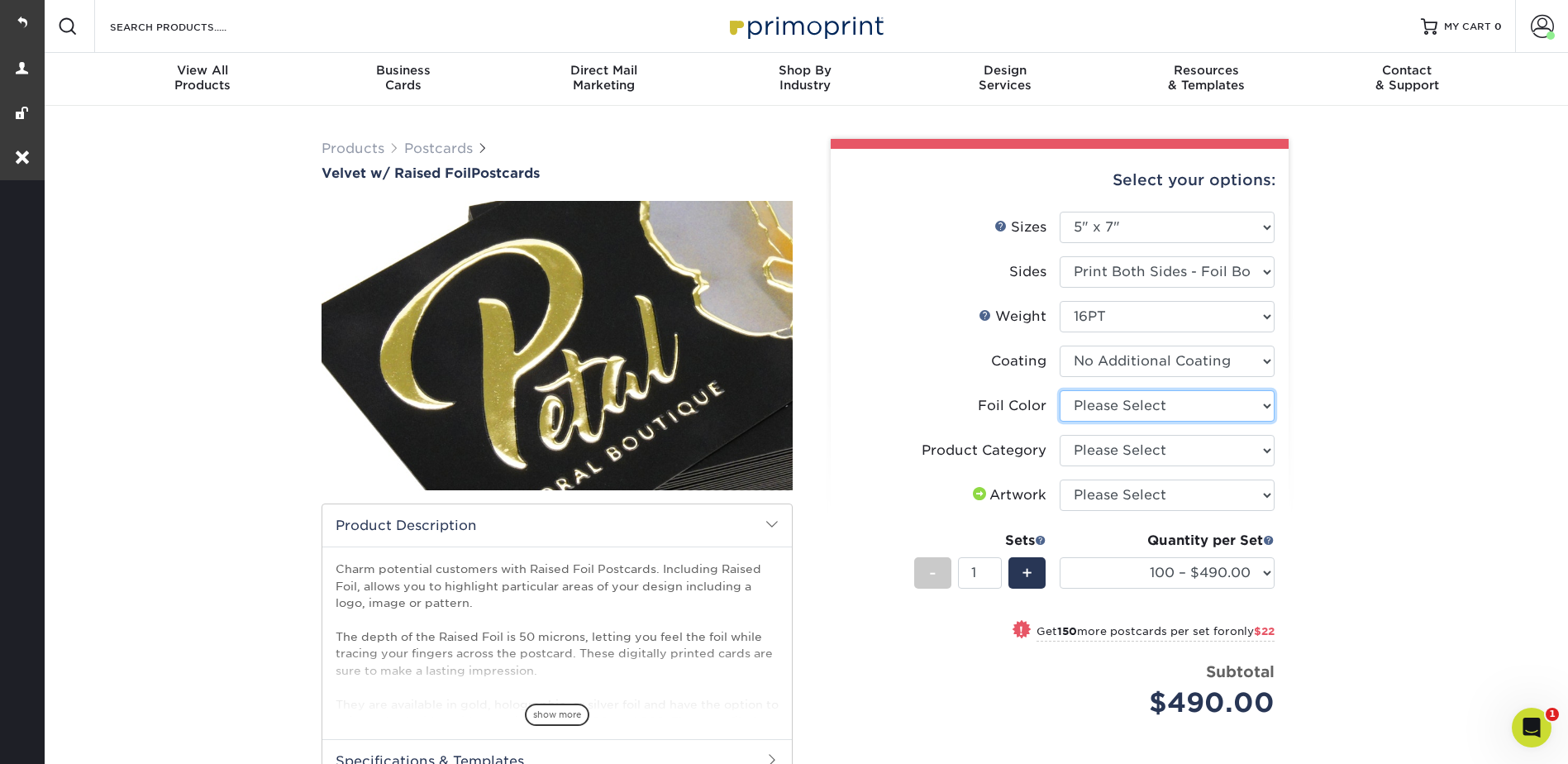
click at [1090, 404] on select "Please Select Silver Foil Holographic Foil Gold Foil" at bounding box center [1166, 406] width 215 height 31
select select "a834dd52-fe06-4ed6-9a86-5bd3c2d02515"
click at [1059, 391] on select "Please Select Silver Foil Holographic Foil Gold Foil" at bounding box center [1166, 406] width 215 height 31
click at [1096, 448] on select "Please Select Postcards" at bounding box center [1166, 450] width 215 height 31
select select "9b7272e0-d6c8-4c3c-8e97-d3a1bcdab858"
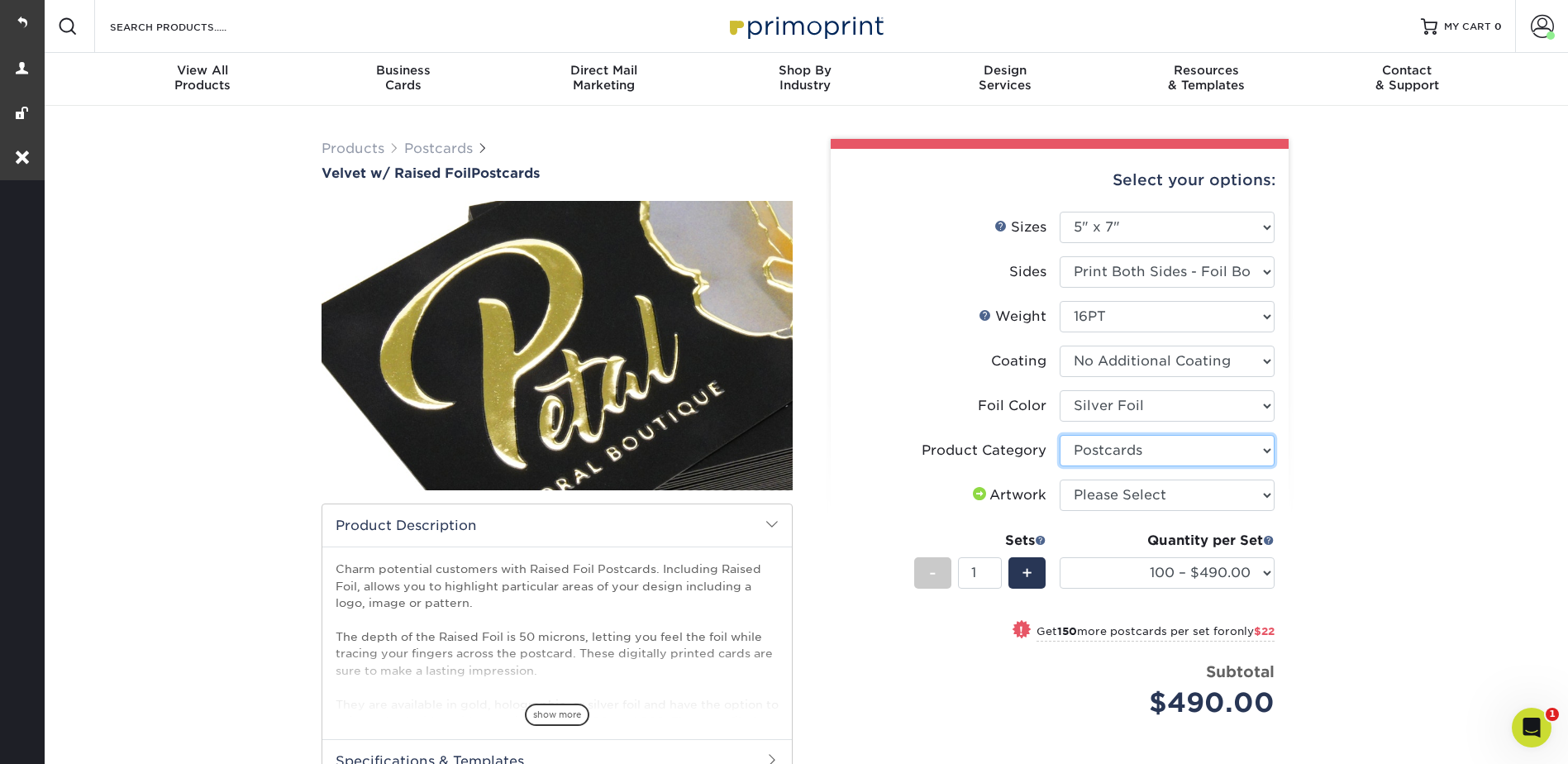
click at [1059, 435] on select "Please Select Postcards" at bounding box center [1166, 450] width 215 height 31
click at [1090, 490] on select "Please Select I will upload files I need a design - $150" at bounding box center [1166, 495] width 215 height 31
select select "upload"
click at [1059, 479] on select "Please Select I will upload files I need a design - $150" at bounding box center [1166, 495] width 215 height 31
click at [1115, 567] on select "100 – $490.00 250 – $512.00 500 – $692.00" at bounding box center [1166, 573] width 215 height 31
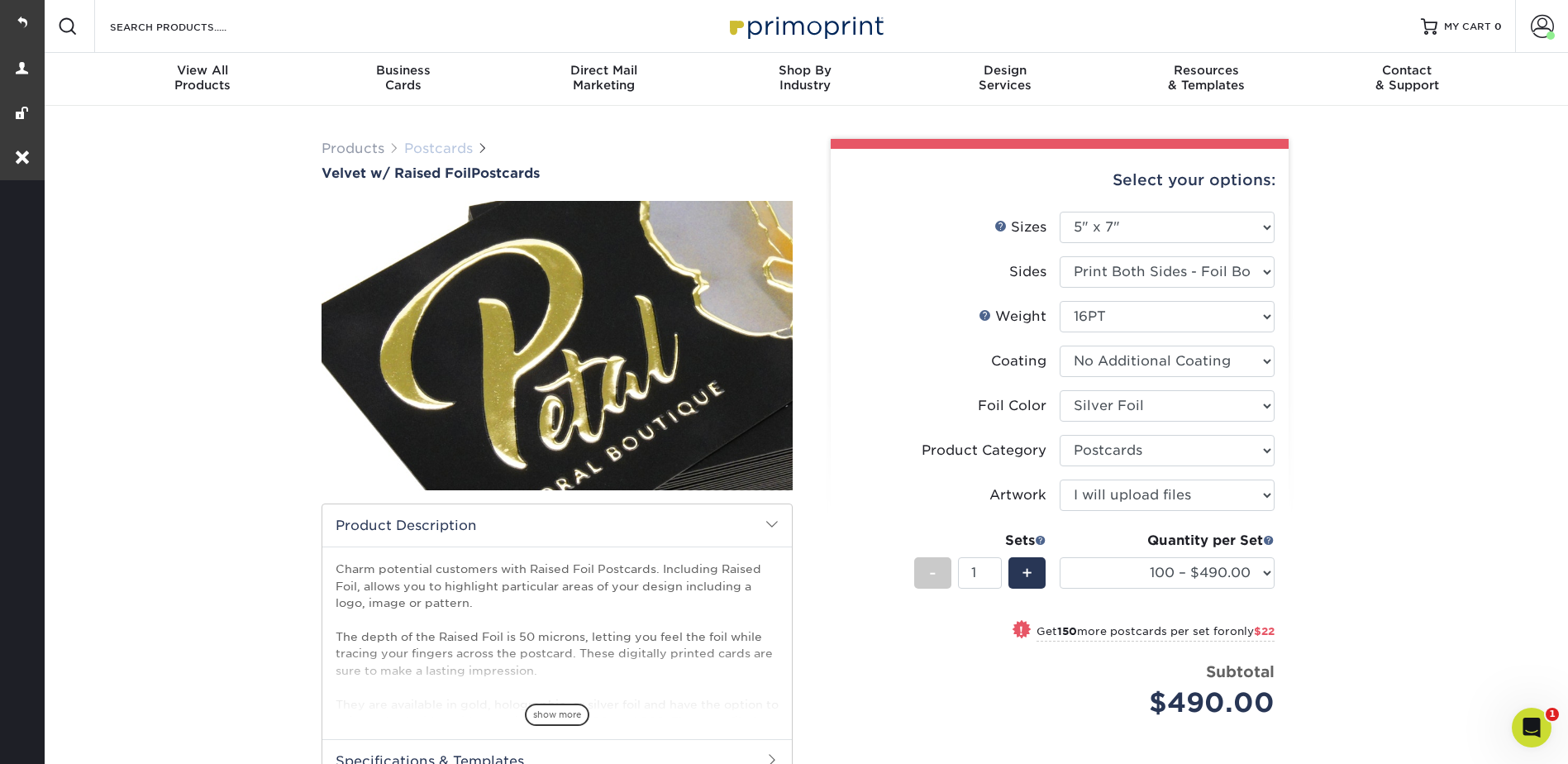
click at [445, 148] on link "Postcards" at bounding box center [439, 148] width 69 height 16
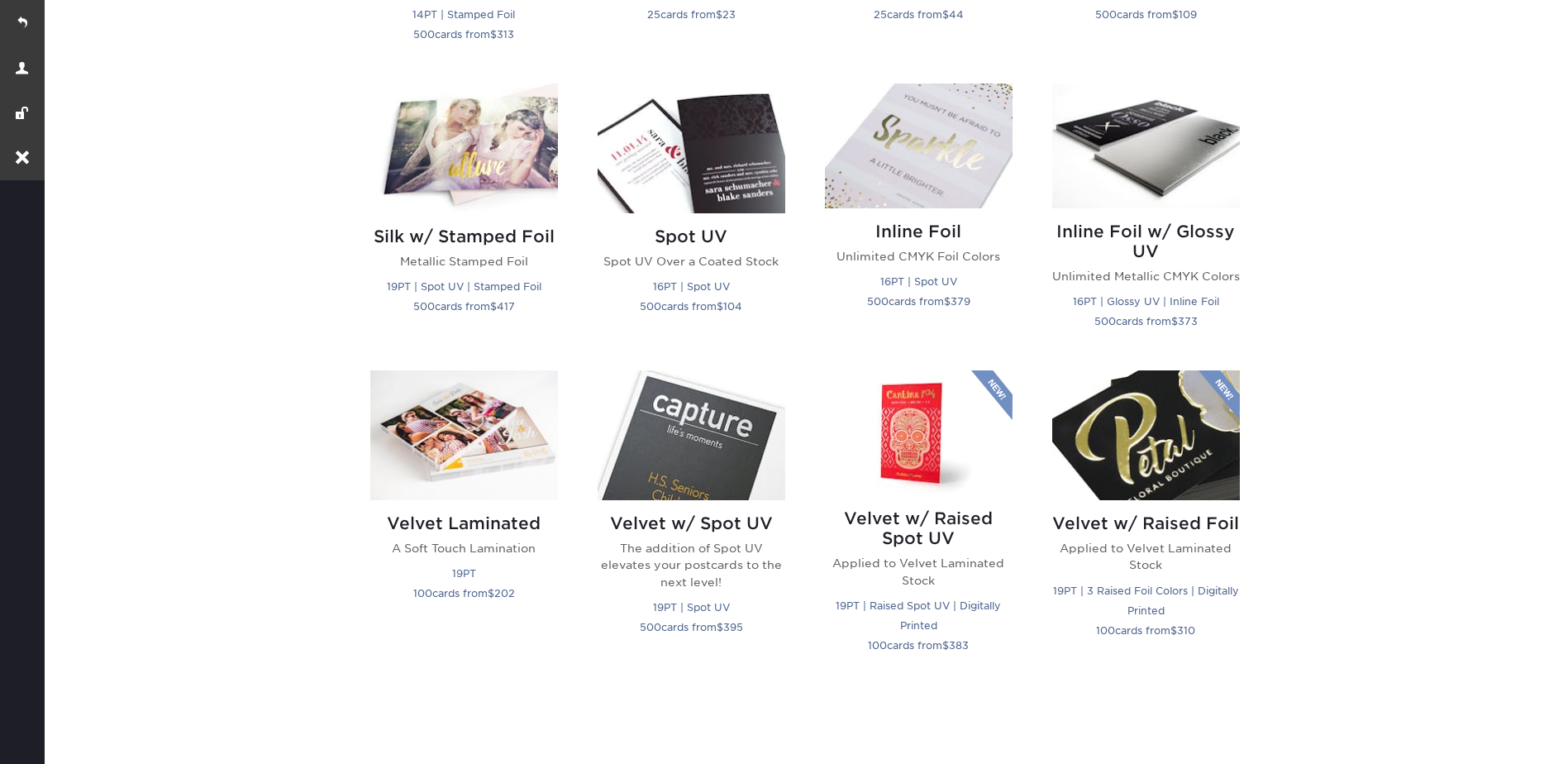
scroll to position [1323, 0]
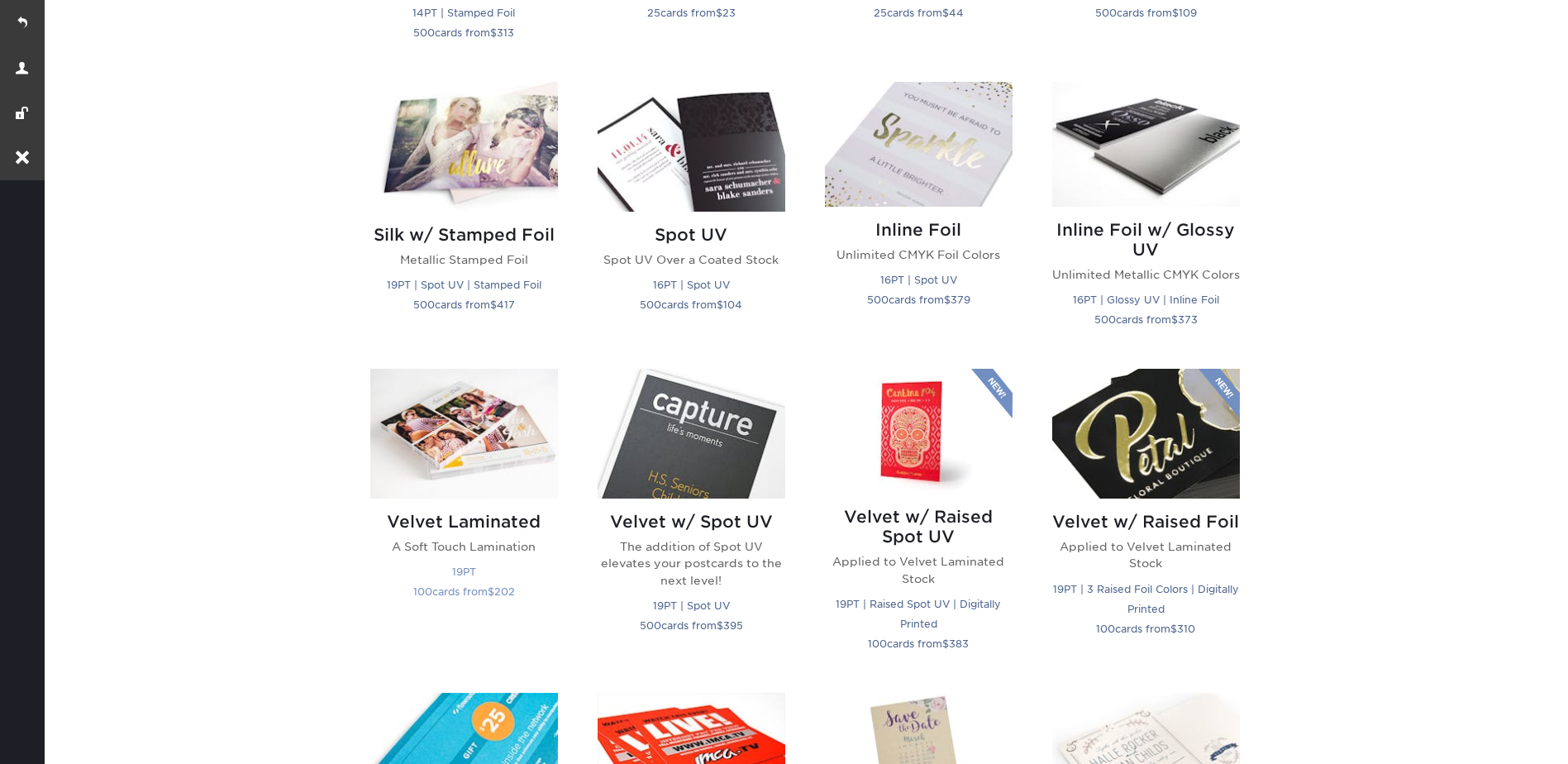
click at [432, 448] on img at bounding box center [465, 434] width 188 height 130
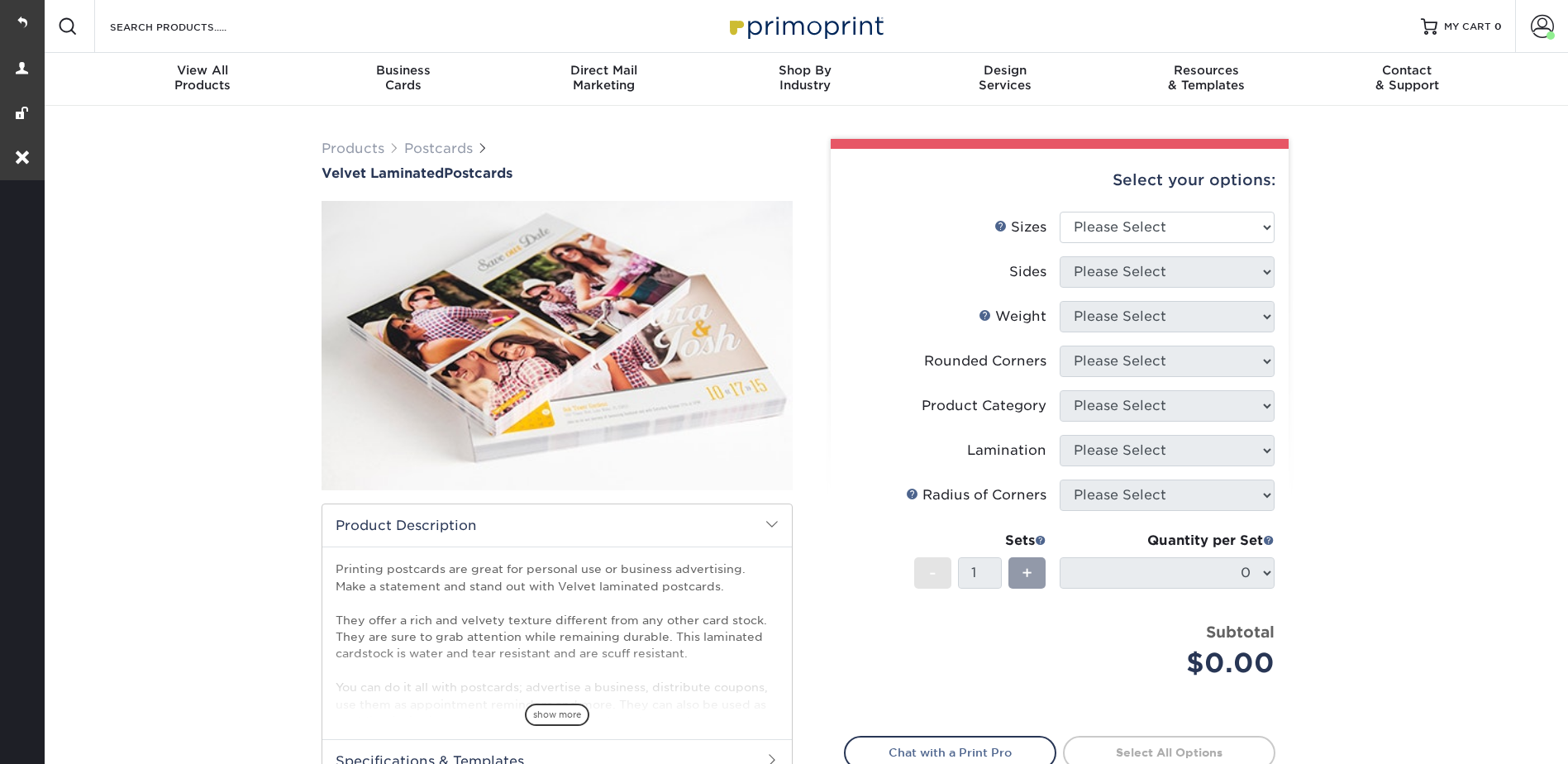
click at [1115, 210] on div "Select your options:" at bounding box center [1059, 180] width 431 height 63
click at [1118, 219] on select "Please Select 2" x 6" 2" x 8" 3" x 5" 3.5" x 3.5" 3.5" x 4" 3.5" x 8.5" 3.67" x…" at bounding box center [1166, 227] width 215 height 31
select select "5.00x7.00"
click at [1059, 211] on select "Please Select 2" x 6" 2" x 8" 3" x 5" 3.5" x 3.5" 3.5" x 4" 3.5" x 8.5" 3.67" x…" at bounding box center [1166, 227] width 215 height 31
click at [1091, 254] on li "Sizes Help Sizes Please Select 2" x 6" 2" x 8" 3" x 5" 3.5" x 3.5" 3.5" x 4" 3.…" at bounding box center [1059, 234] width 430 height 45
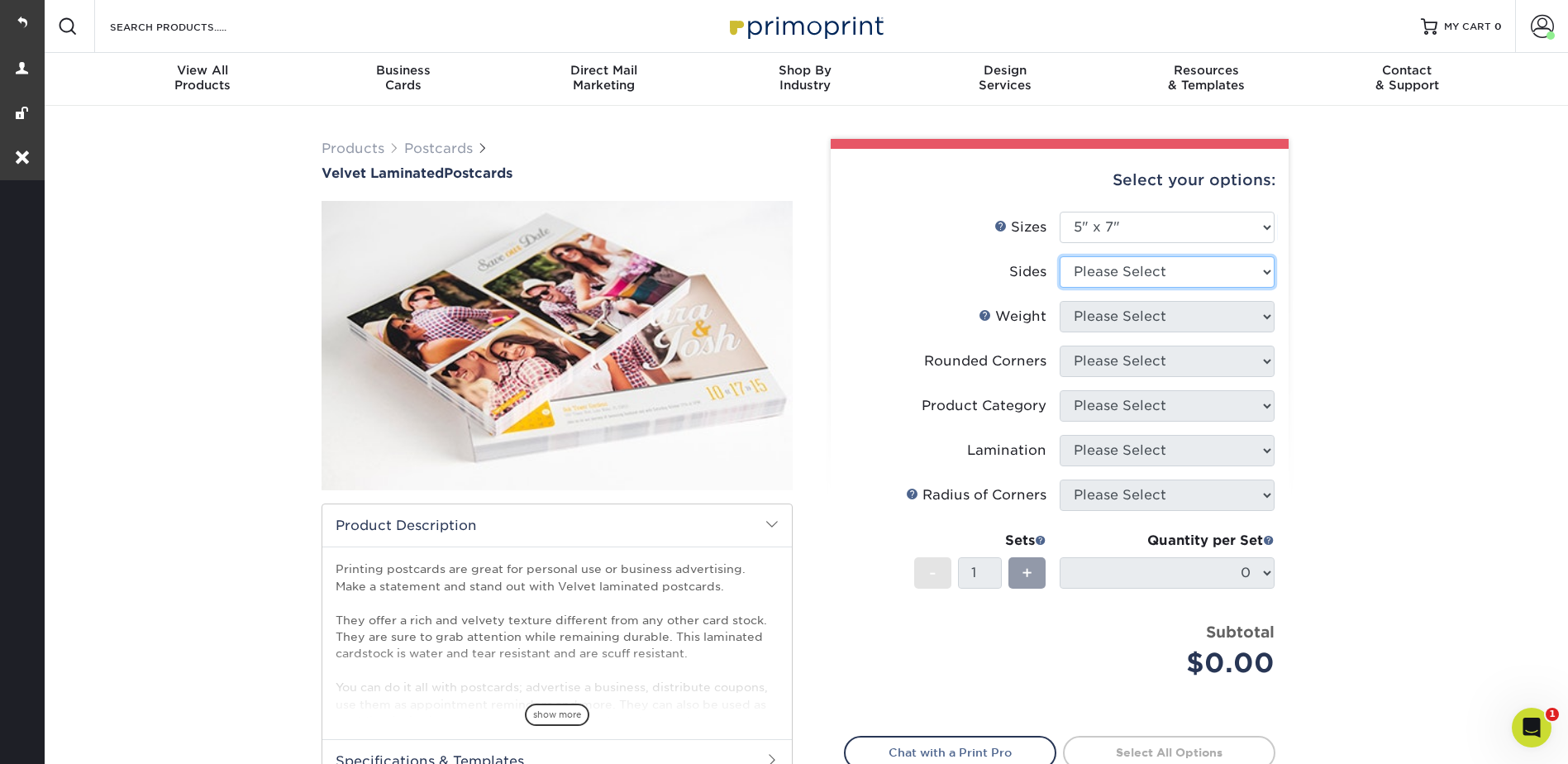
click at [1096, 266] on select "Please Select Print Both Sides Print Front Only" at bounding box center [1166, 272] width 215 height 31
select select "13abbda7-1d64-4f25-8bb2-c179b224825d"
click at [1059, 256] on select "Please Select Print Both Sides Print Front Only" at bounding box center [1166, 272] width 215 height 31
drag, startPoint x: 1103, startPoint y: 305, endPoint x: 1106, endPoint y: 332, distance: 27.2
click at [1103, 305] on select "Please Select 16PT" at bounding box center [1166, 316] width 215 height 31
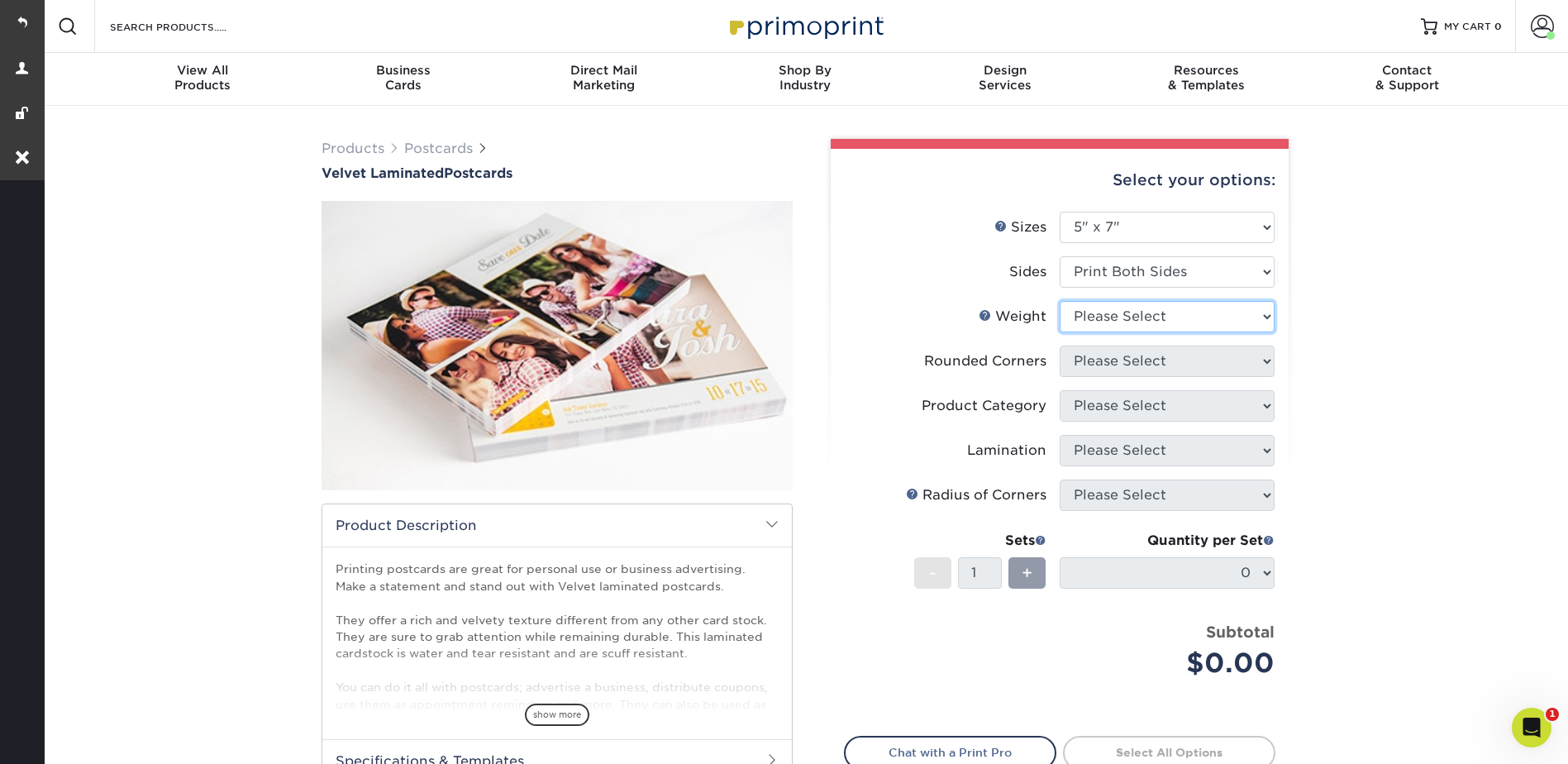
select select "16PT"
click at [1059, 301] on select "Please Select 16PT" at bounding box center [1166, 316] width 215 height 31
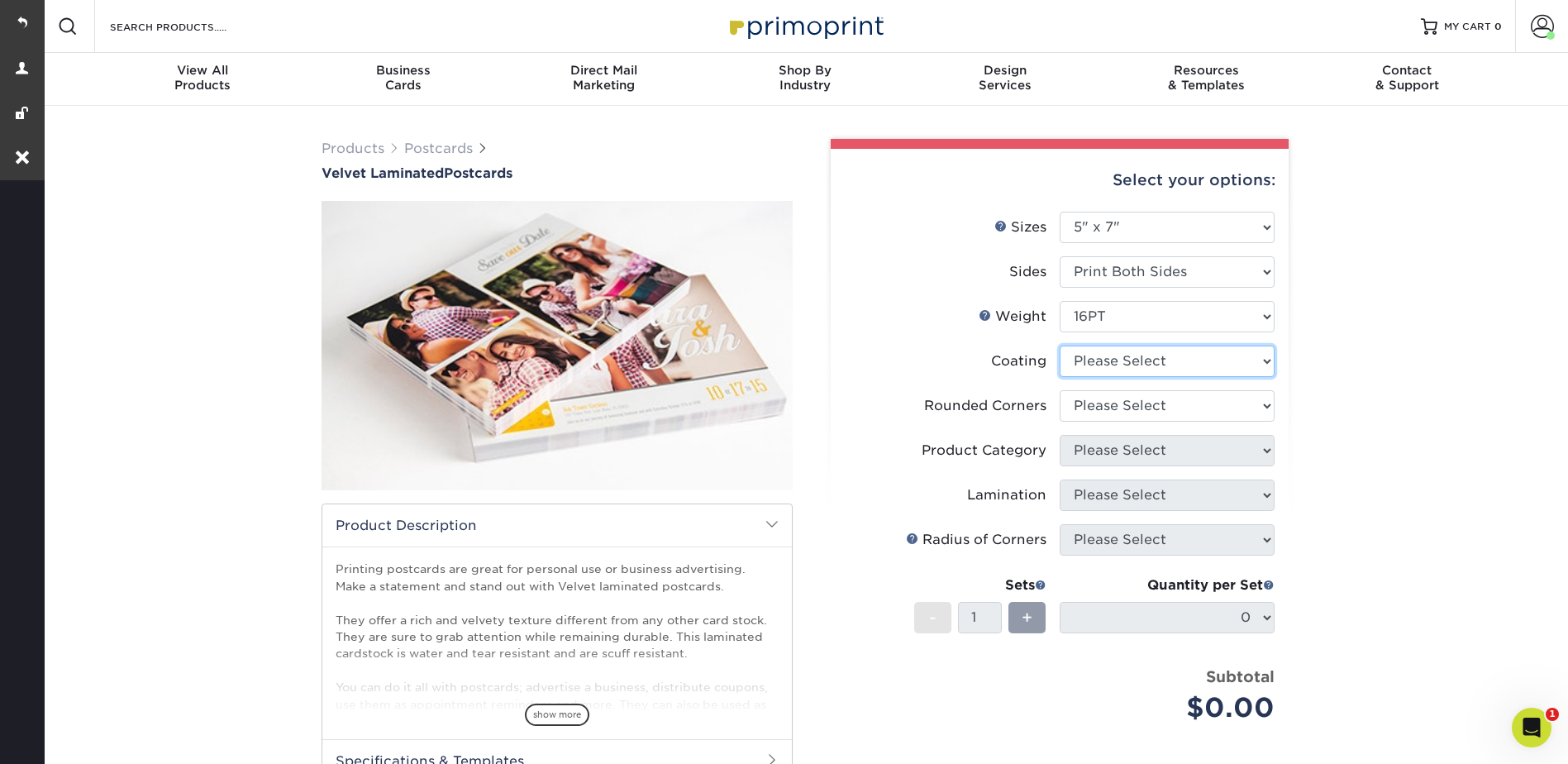
click at [1093, 351] on select at bounding box center [1166, 361] width 215 height 31
select select "3e7618de-abca-4bda-9f97-8b9129e913d8"
click at [1059, 346] on select at bounding box center [1166, 361] width 215 height 31
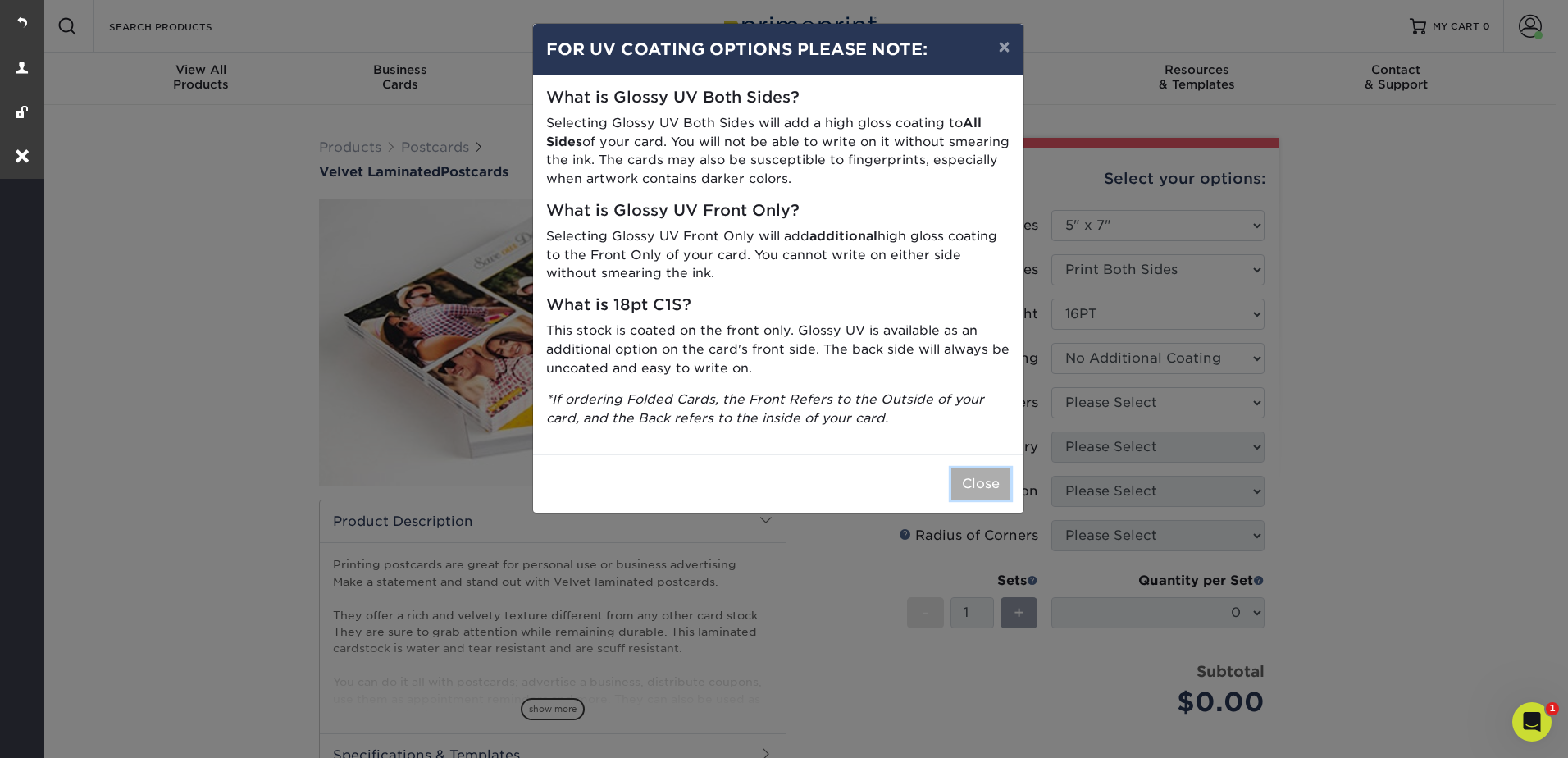
click at [985, 477] on button "Close" at bounding box center [980, 483] width 59 height 31
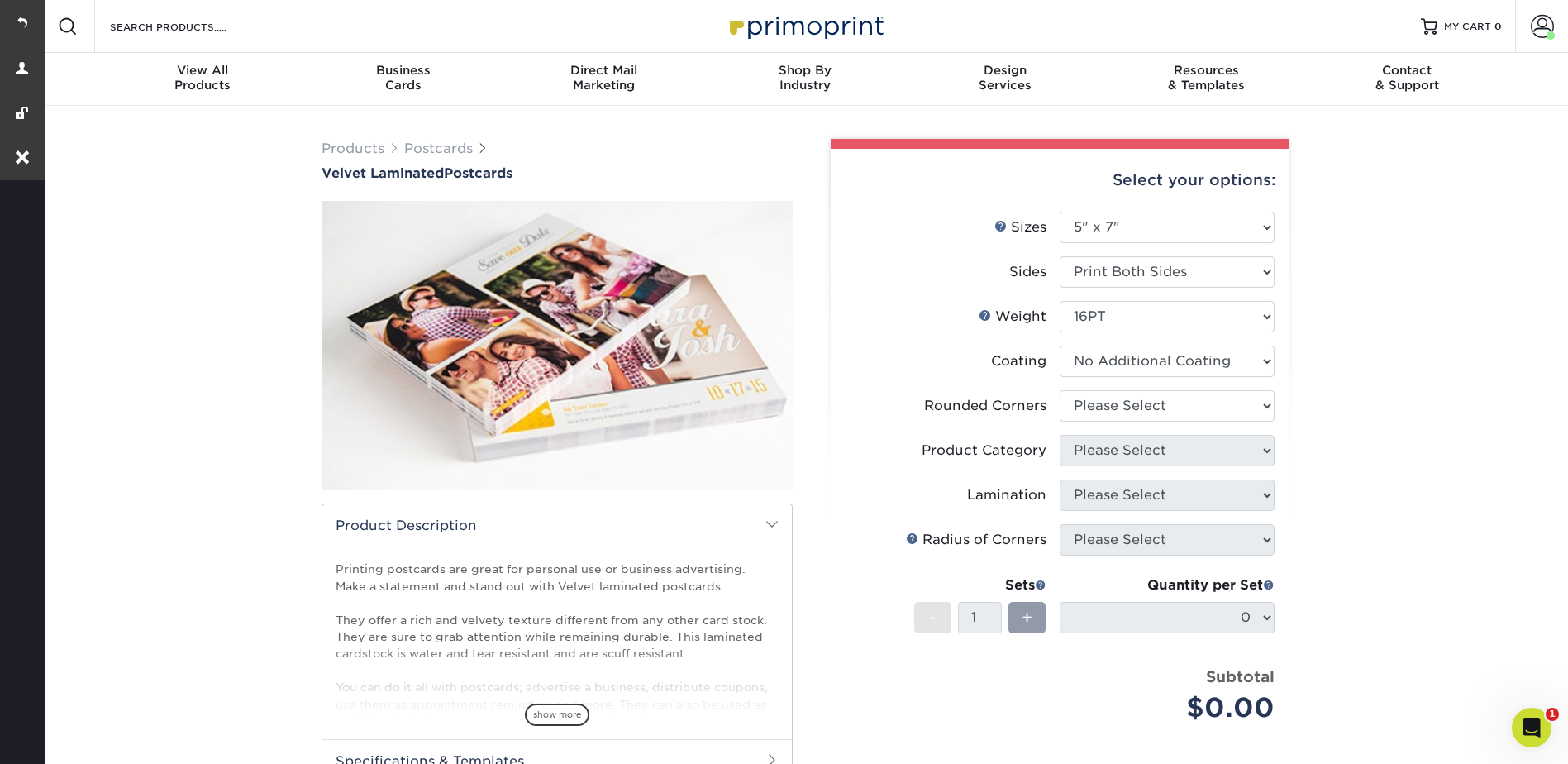
click at [1092, 388] on li "Coating" at bounding box center [1059, 368] width 430 height 45
click at [1098, 396] on select "Please Select Yes - Round 4 Corners No" at bounding box center [1166, 406] width 215 height 31
select select "0"
click at [1059, 391] on select "Please Select Yes - Round 4 Corners No" at bounding box center [1166, 406] width 215 height 31
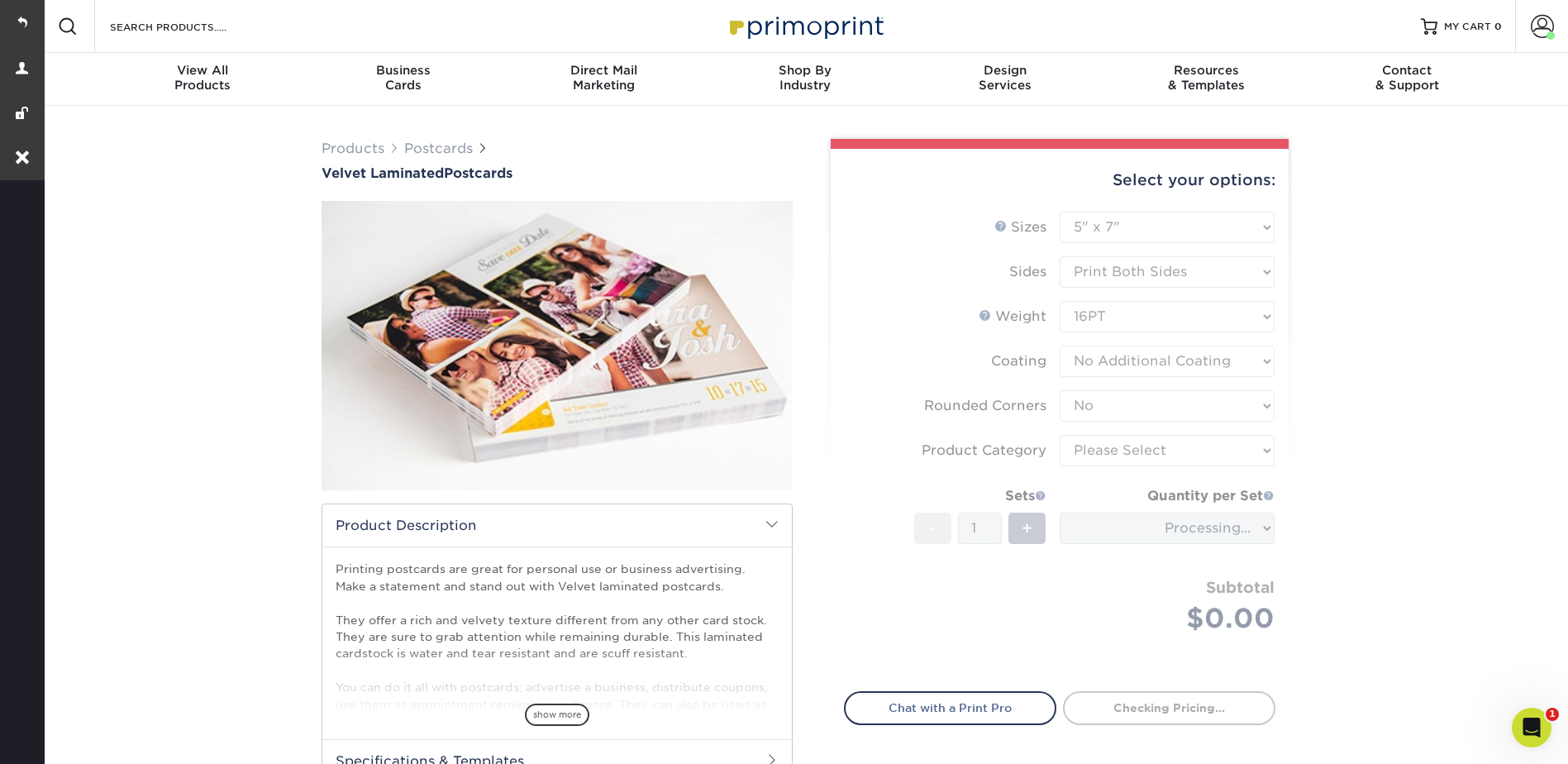
click at [1077, 444] on form "Sizes Help Sizes Please Select 2" x 6" 2" x 8" 3" x 5" 3.5" x 3.5" 3.5" x 4" 3.…" at bounding box center [1059, 441] width 431 height 460
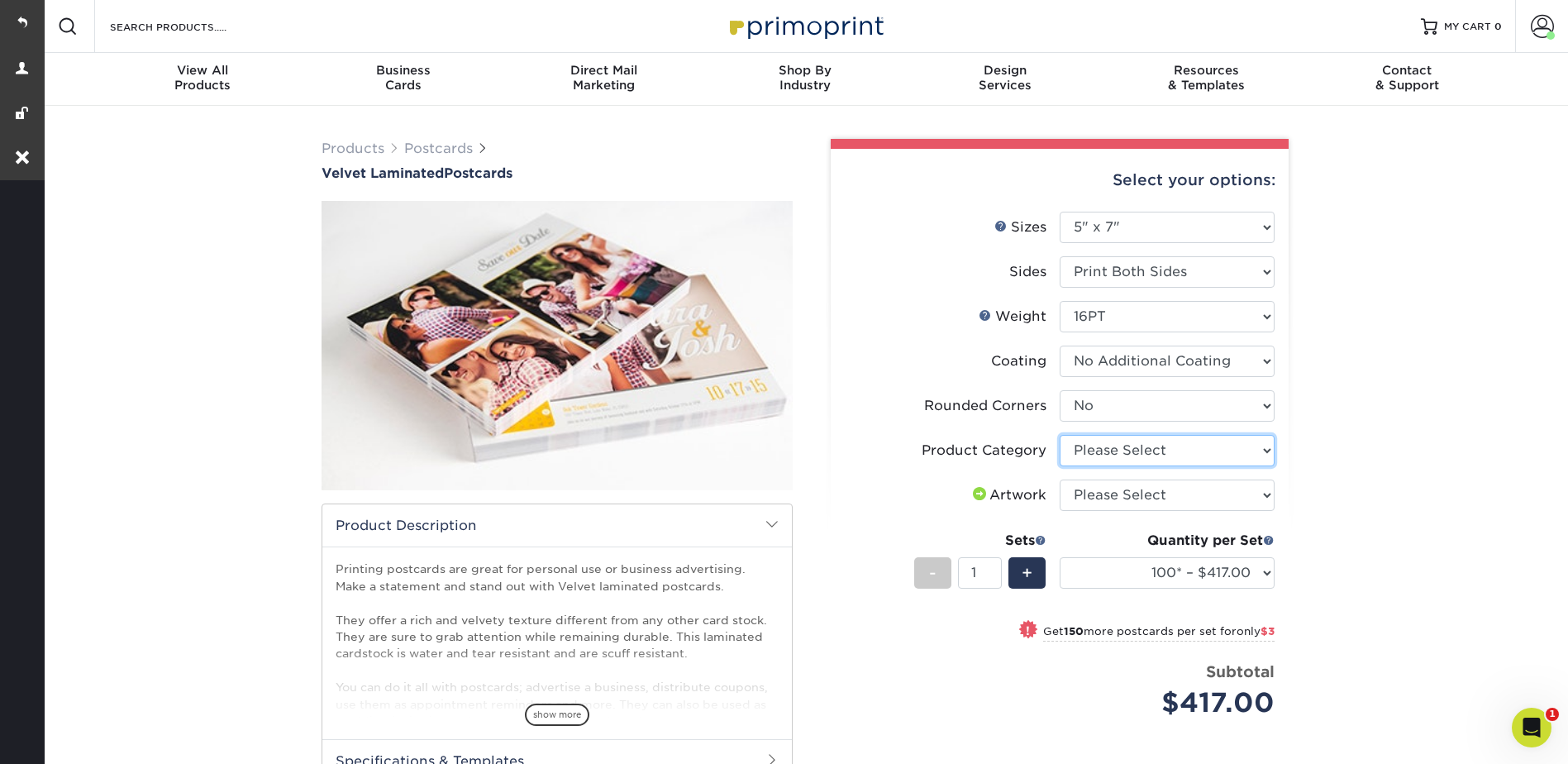
drag, startPoint x: 1084, startPoint y: 448, endPoint x: 1087, endPoint y: 460, distance: 12.4
click at [1084, 448] on select "Please Select Postcards" at bounding box center [1166, 450] width 215 height 31
select select "9b7272e0-d6c8-4c3c-8e97-d3a1bcdab858"
click at [1059, 435] on select "Please Select Postcards" at bounding box center [1166, 450] width 215 height 31
drag, startPoint x: 1085, startPoint y: 495, endPoint x: 1087, endPoint y: 505, distance: 10.2
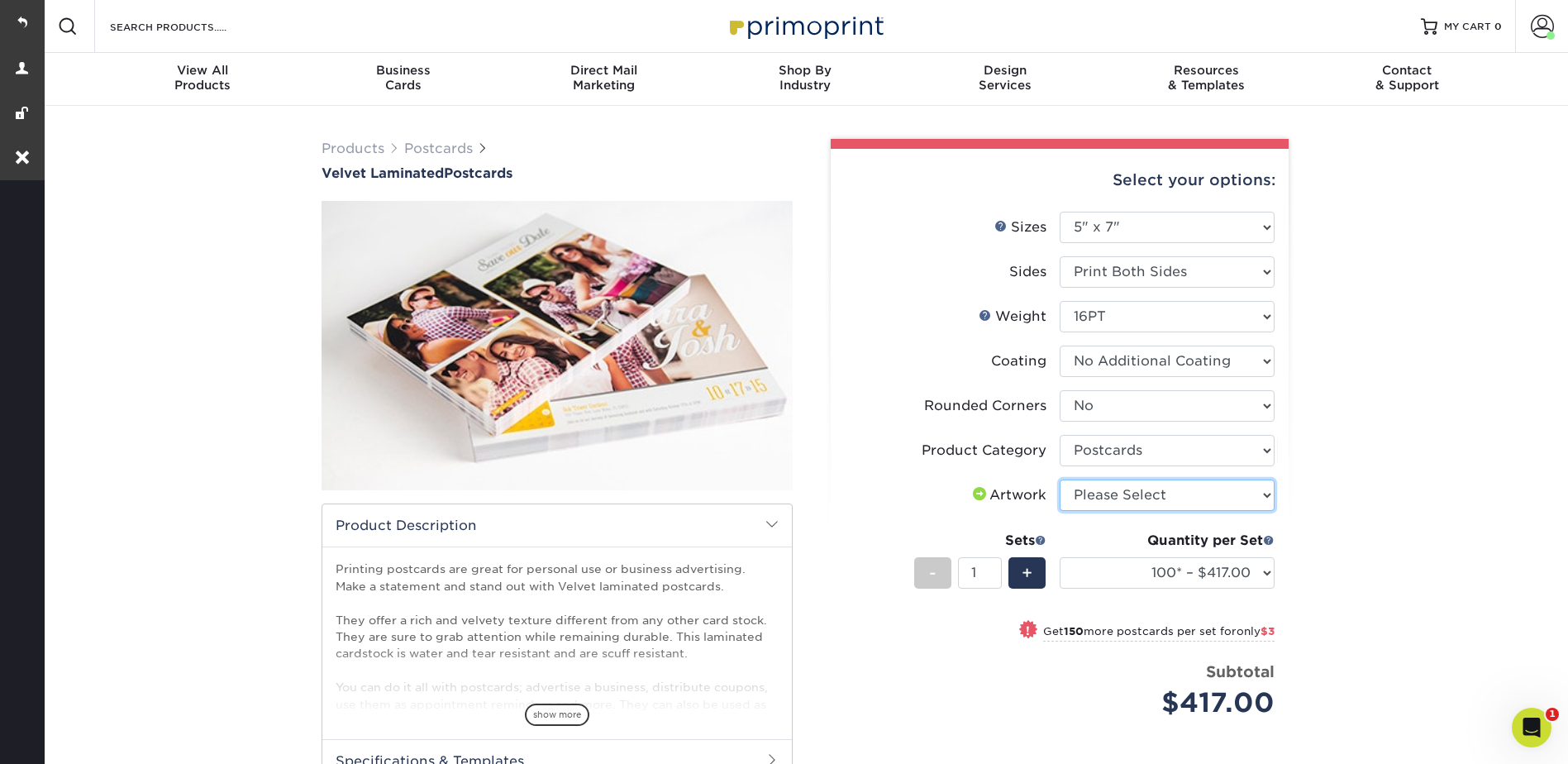
click at [1085, 495] on select "Please Select I will upload files I need a design - $150" at bounding box center [1166, 495] width 215 height 31
select select "upload"
click at [1059, 479] on select "Please Select I will upload files I need a design - $150" at bounding box center [1166, 495] width 215 height 31
click at [1105, 572] on select "100* – $417.00 250* – $420.00 500 – $448.00 1000 – $578.00 2500 – $1156.00 5000…" at bounding box center [1166, 573] width 215 height 31
select select "500 – $448.00"
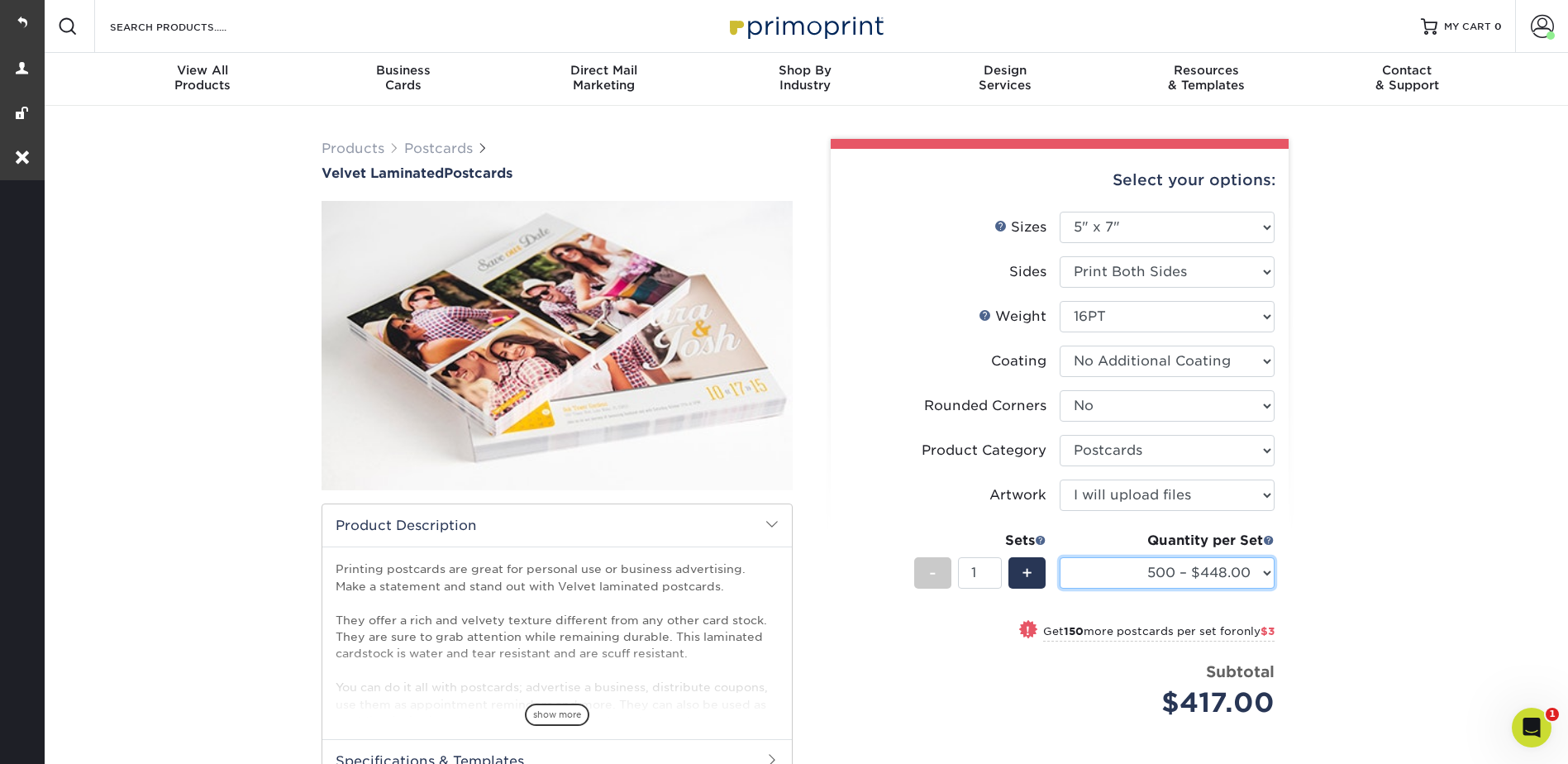
click at [1059, 557] on select "100* – $417.00 250* – $420.00 500 – $448.00 1000 – $578.00 2500 – $1156.00 5000…" at bounding box center [1166, 573] width 215 height 31
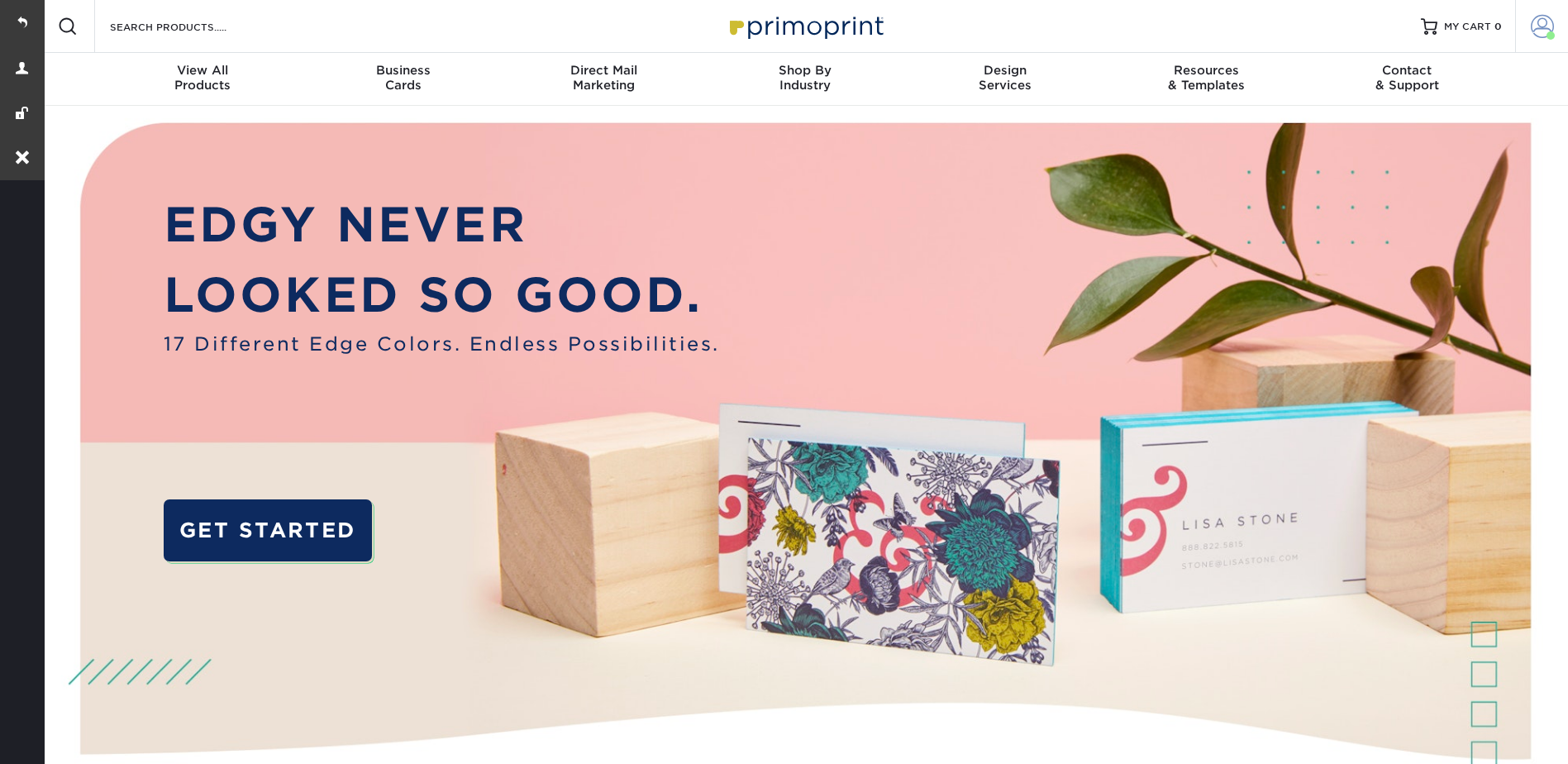
click at [1548, 16] on span at bounding box center [1542, 26] width 23 height 23
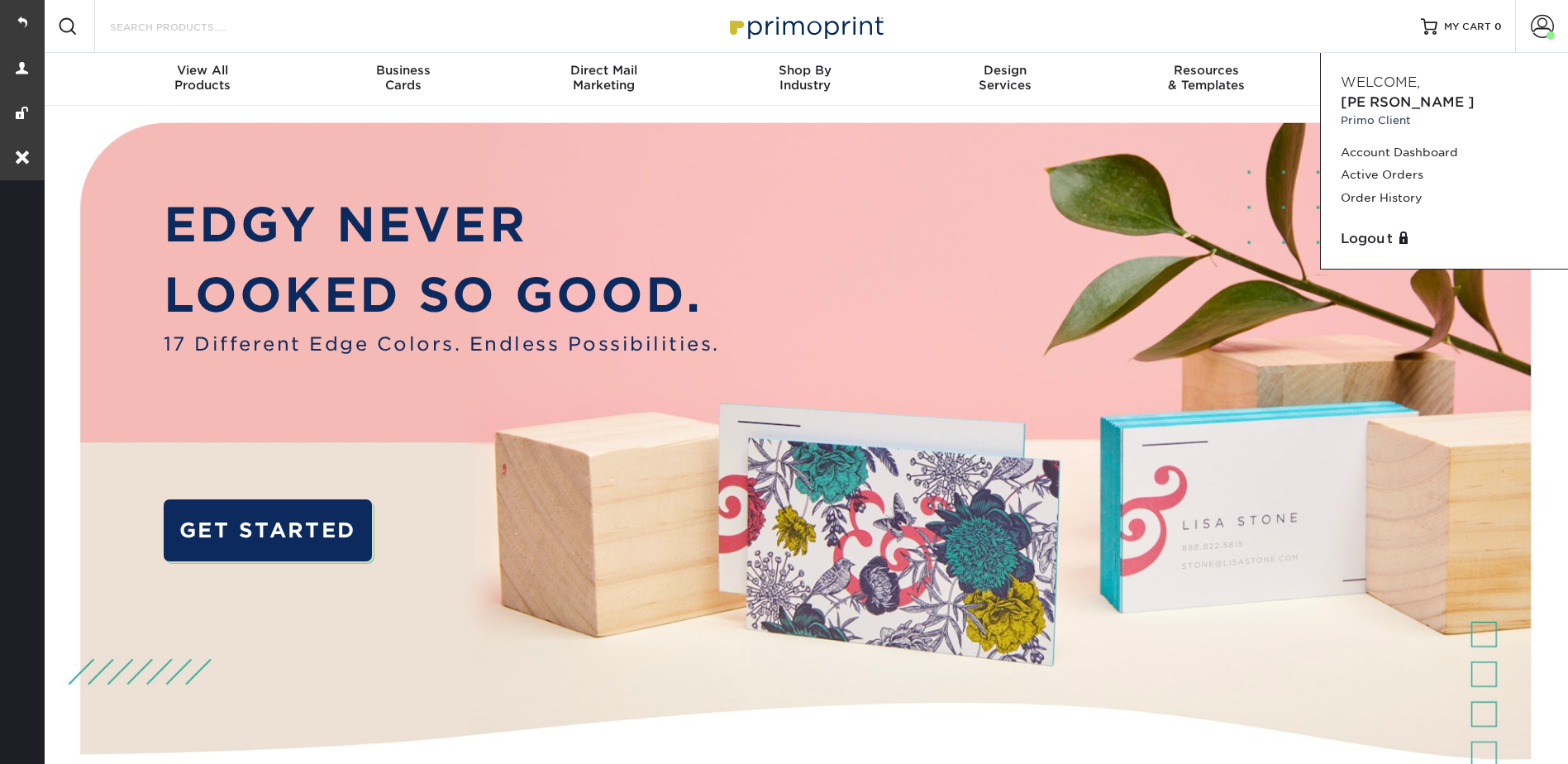
click at [265, 16] on input "Search Products" at bounding box center [189, 26] width 161 height 20
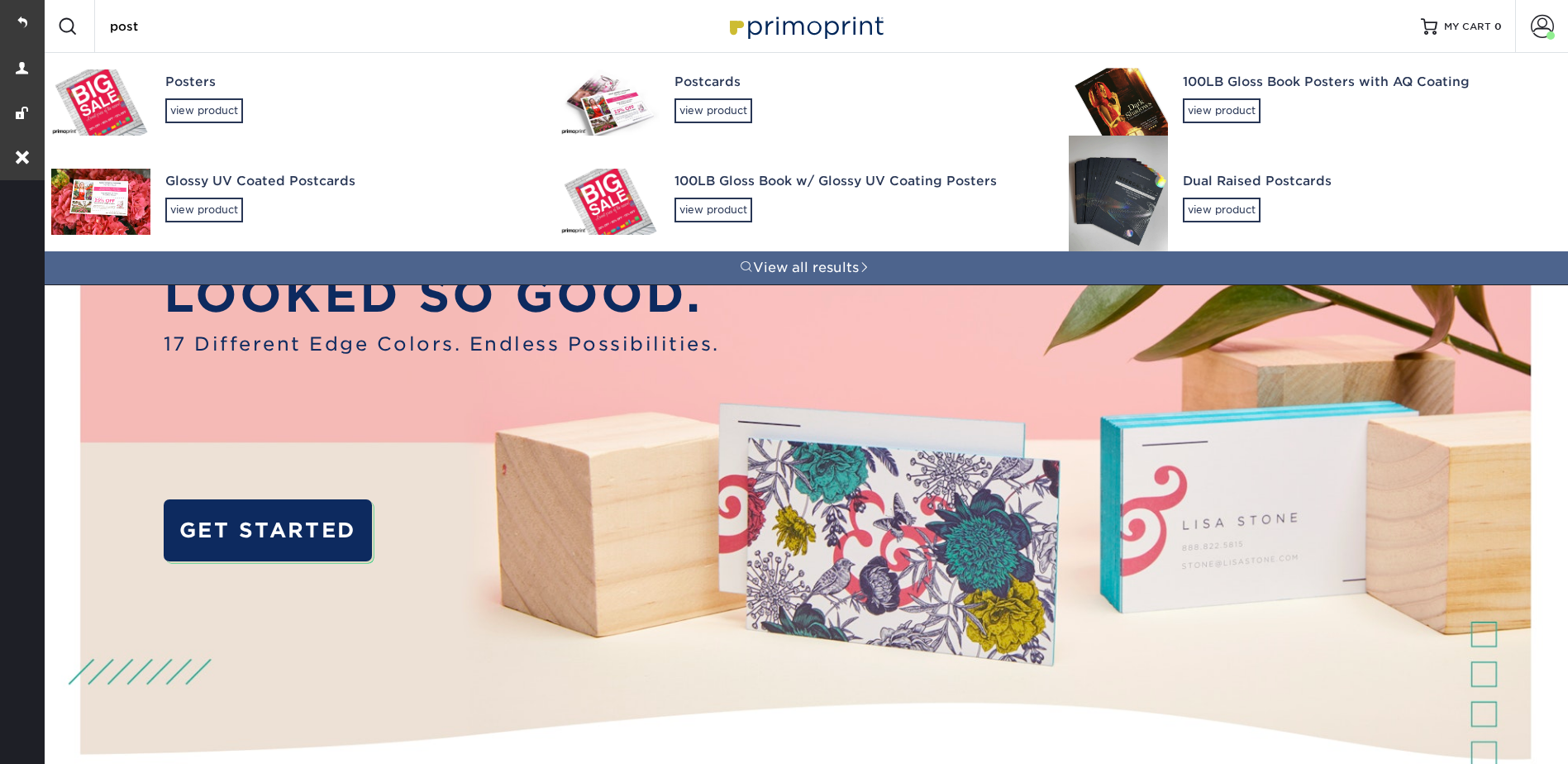
type input "post"
click at [628, 97] on img at bounding box center [609, 103] width 99 height 66
